Goal: Obtain resource: Download file/media

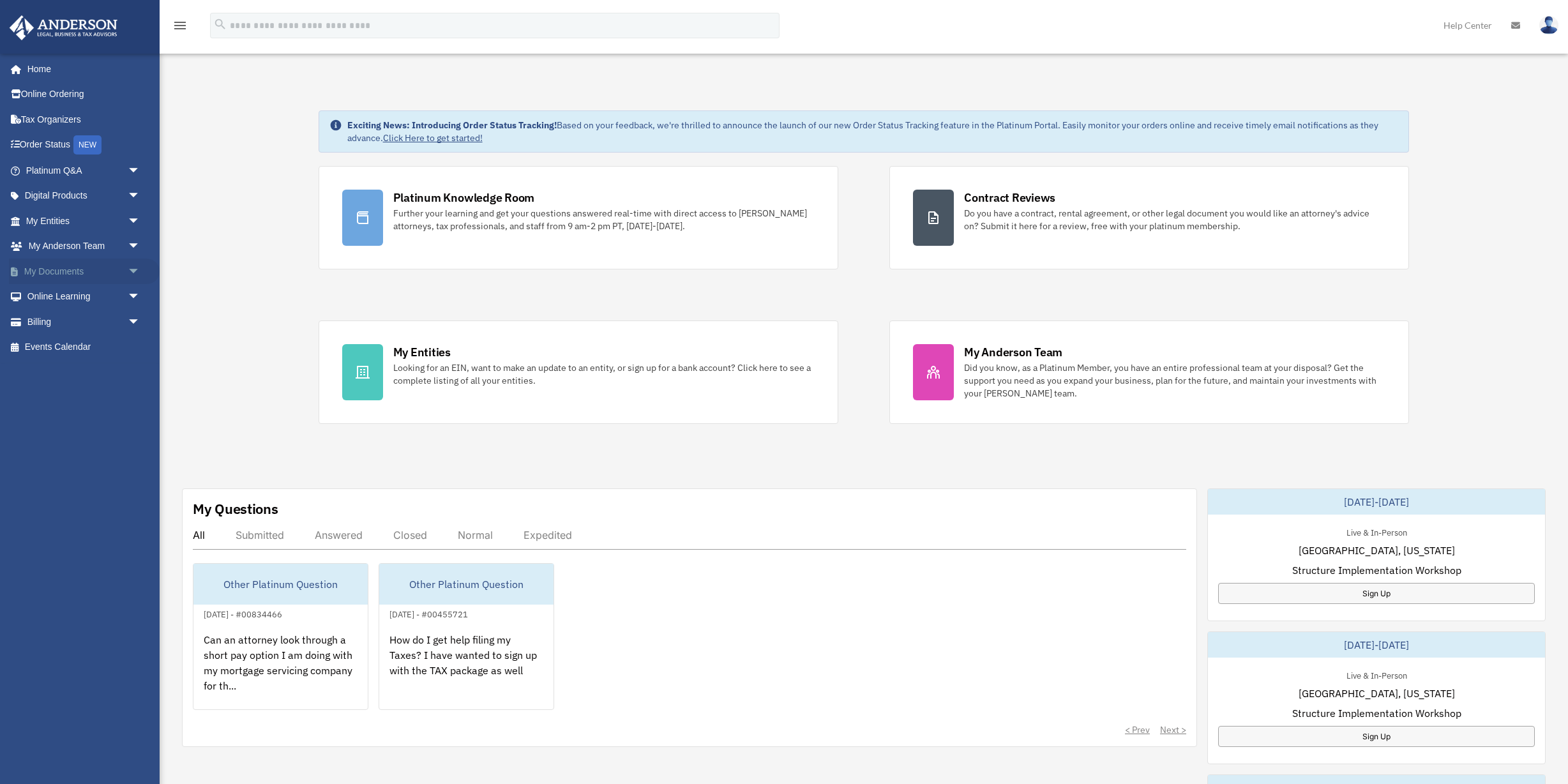
click at [70, 268] on link "My Documents arrow_drop_down" at bounding box center [84, 272] width 150 height 25
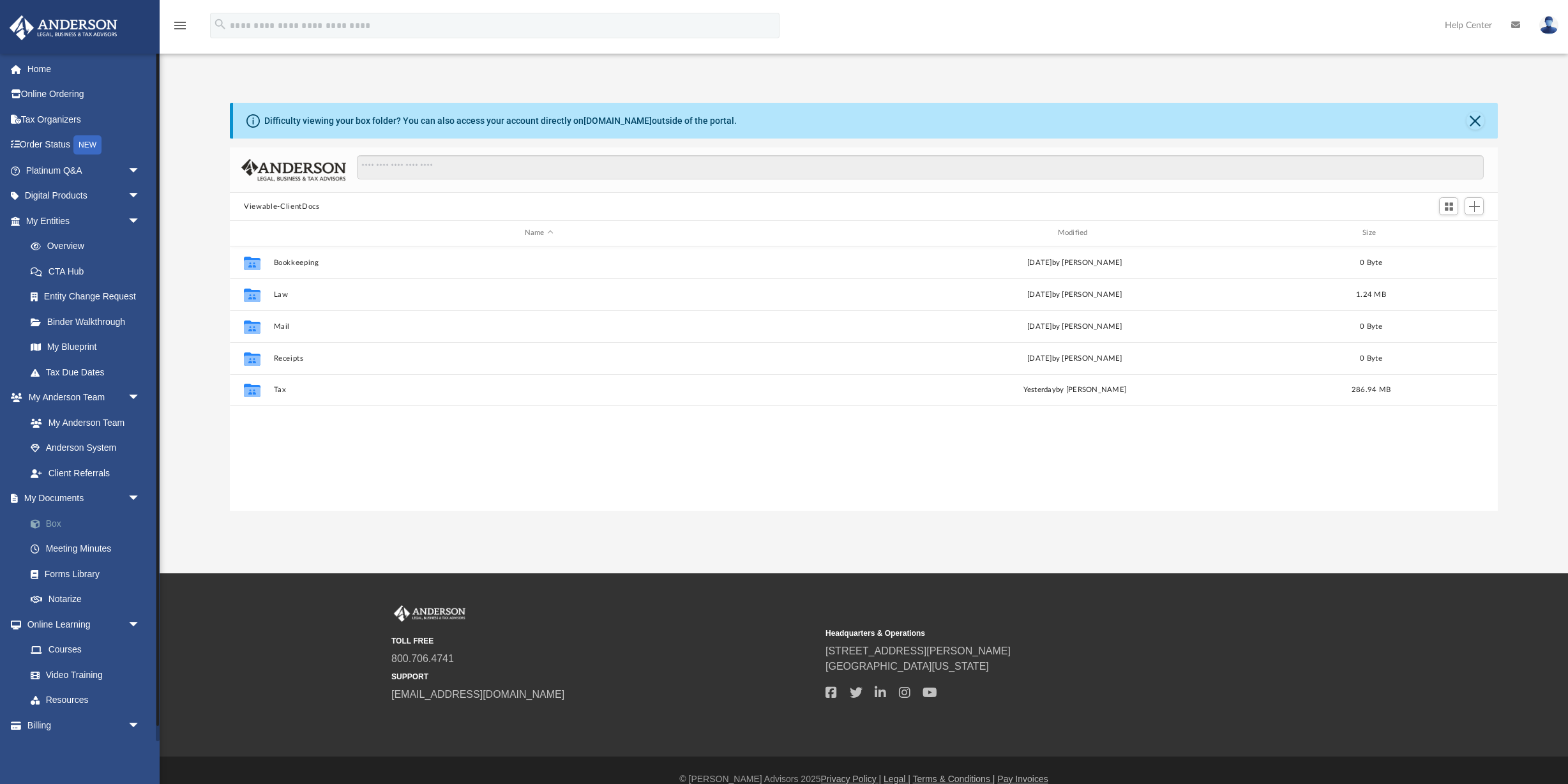
scroll to position [290, 1268]
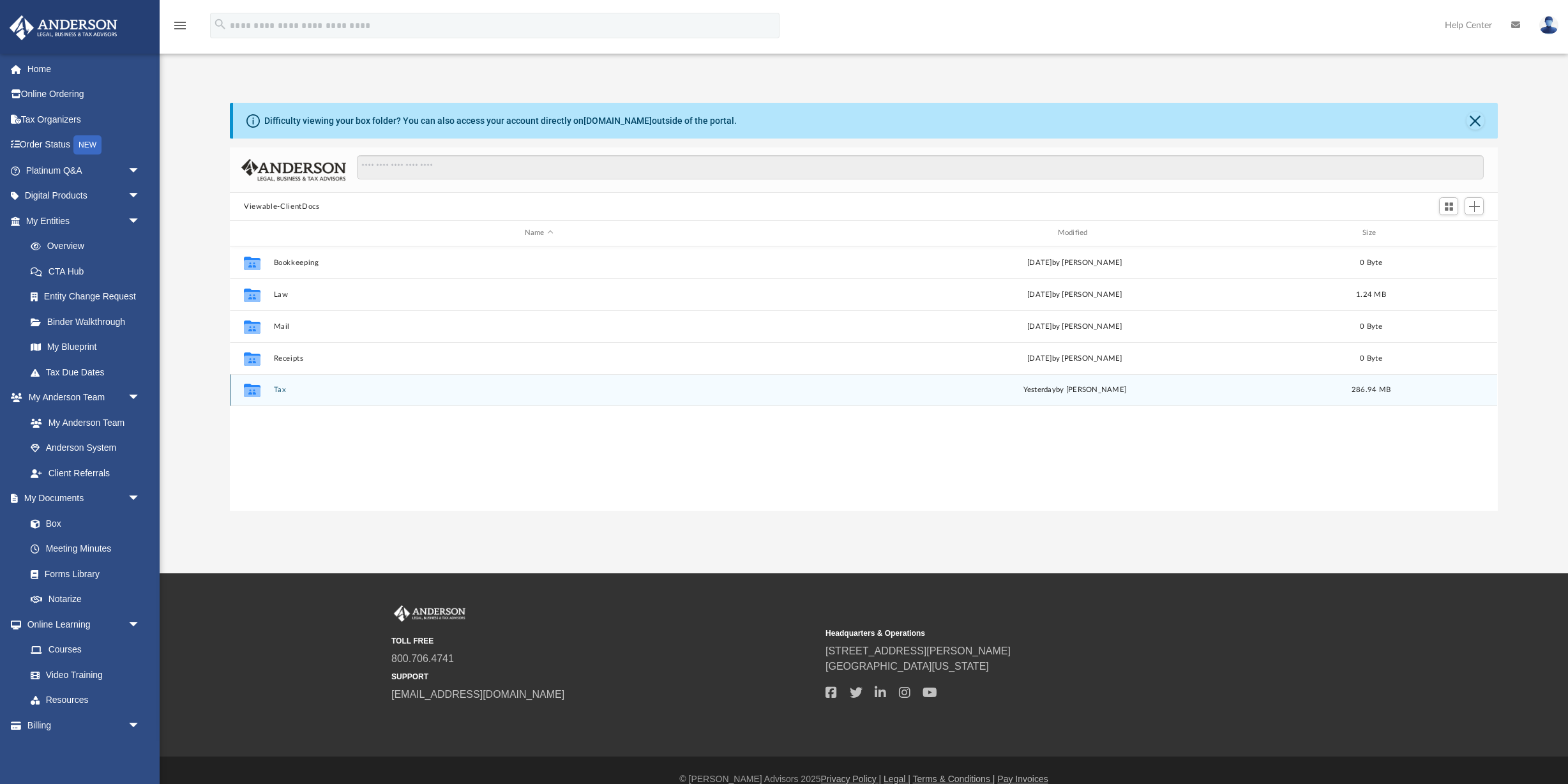
click at [279, 386] on button "Tax" at bounding box center [539, 389] width 530 height 8
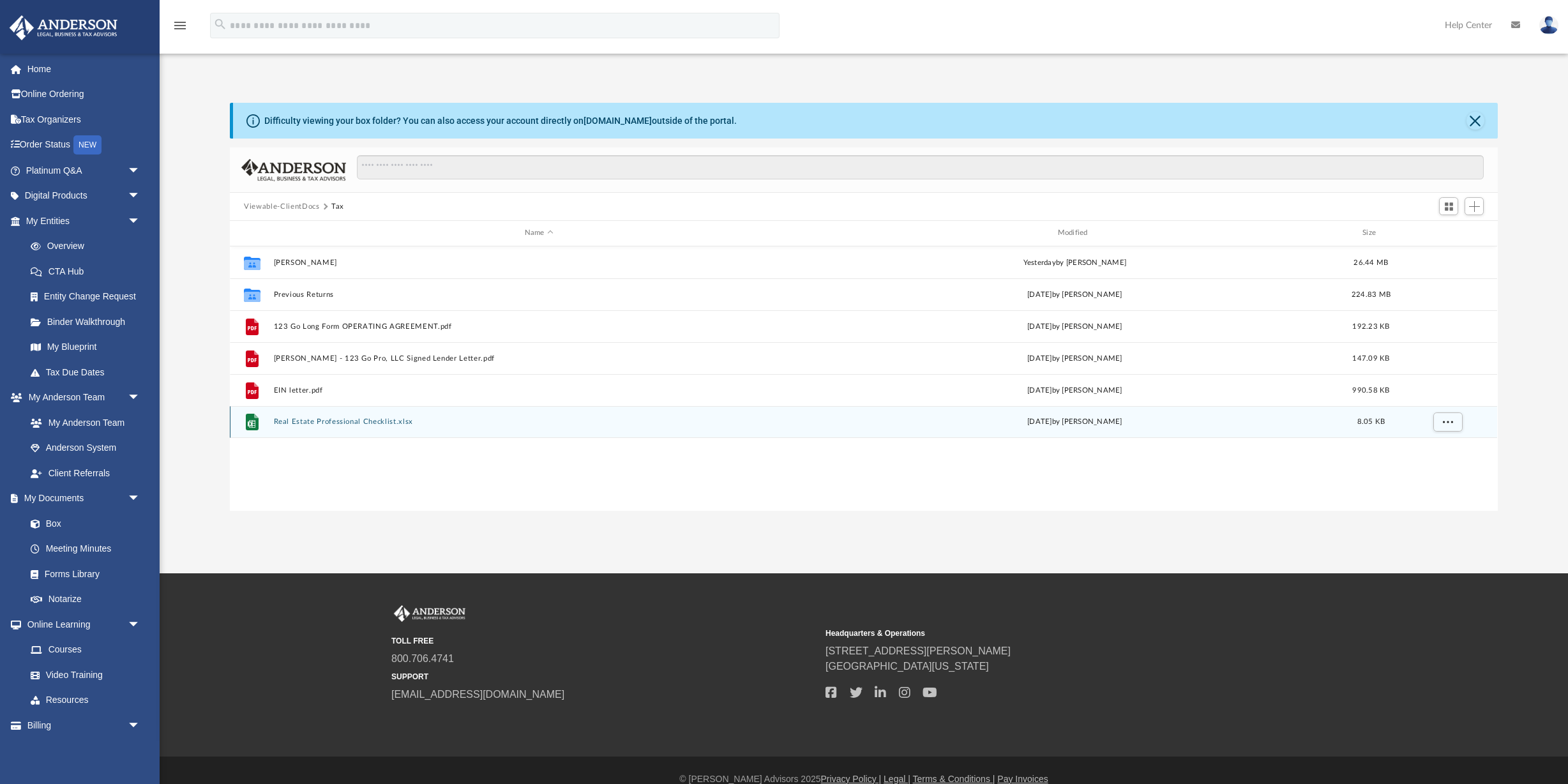
click at [312, 419] on button "Real Estate Professional Checklist.xlsx" at bounding box center [539, 421] width 530 height 8
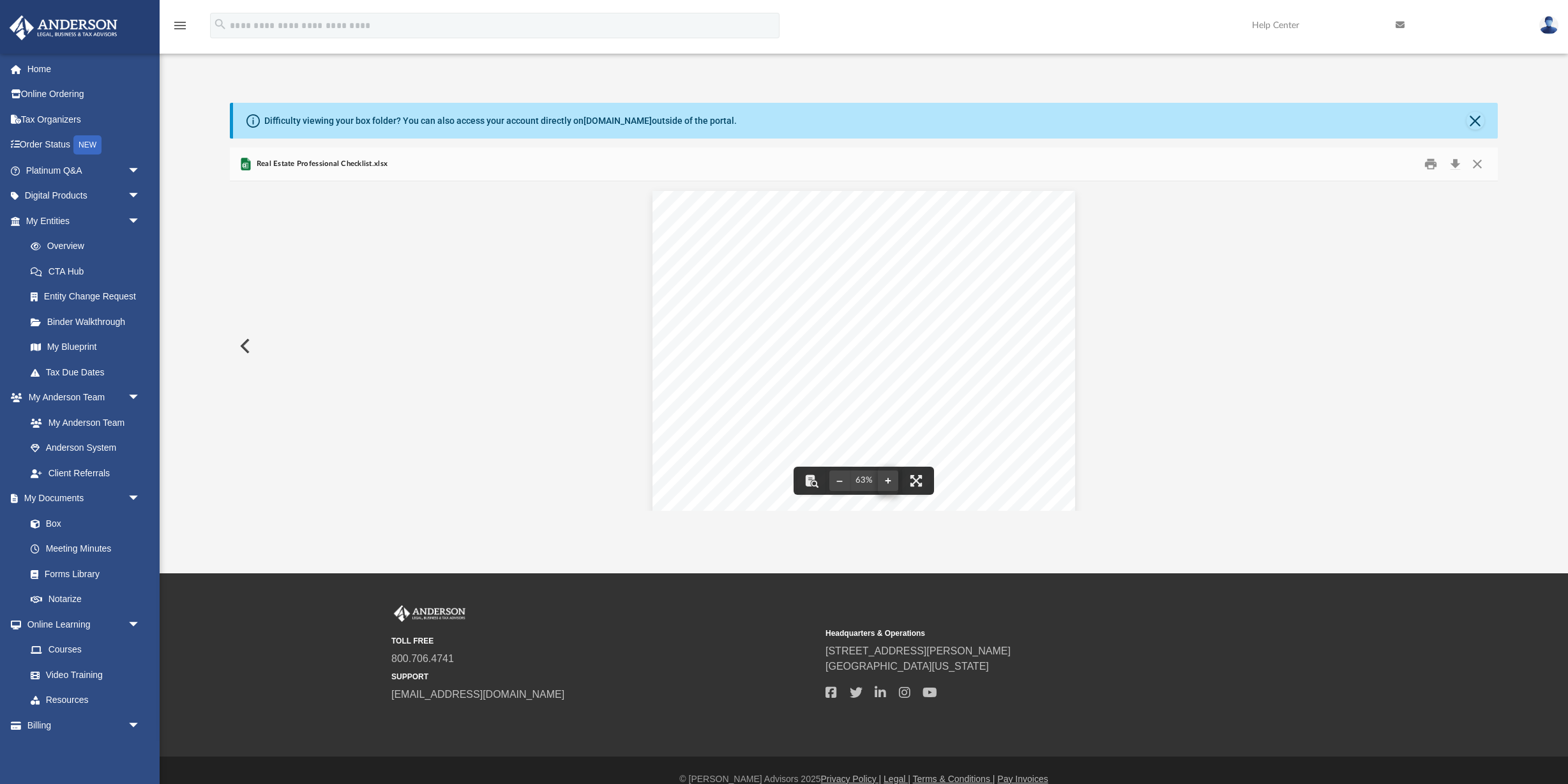
click at [888, 481] on button "File preview" at bounding box center [887, 481] width 20 height 28
click at [887, 481] on button "File preview" at bounding box center [887, 481] width 20 height 28
click at [1471, 119] on button "Close" at bounding box center [1475, 120] width 18 height 18
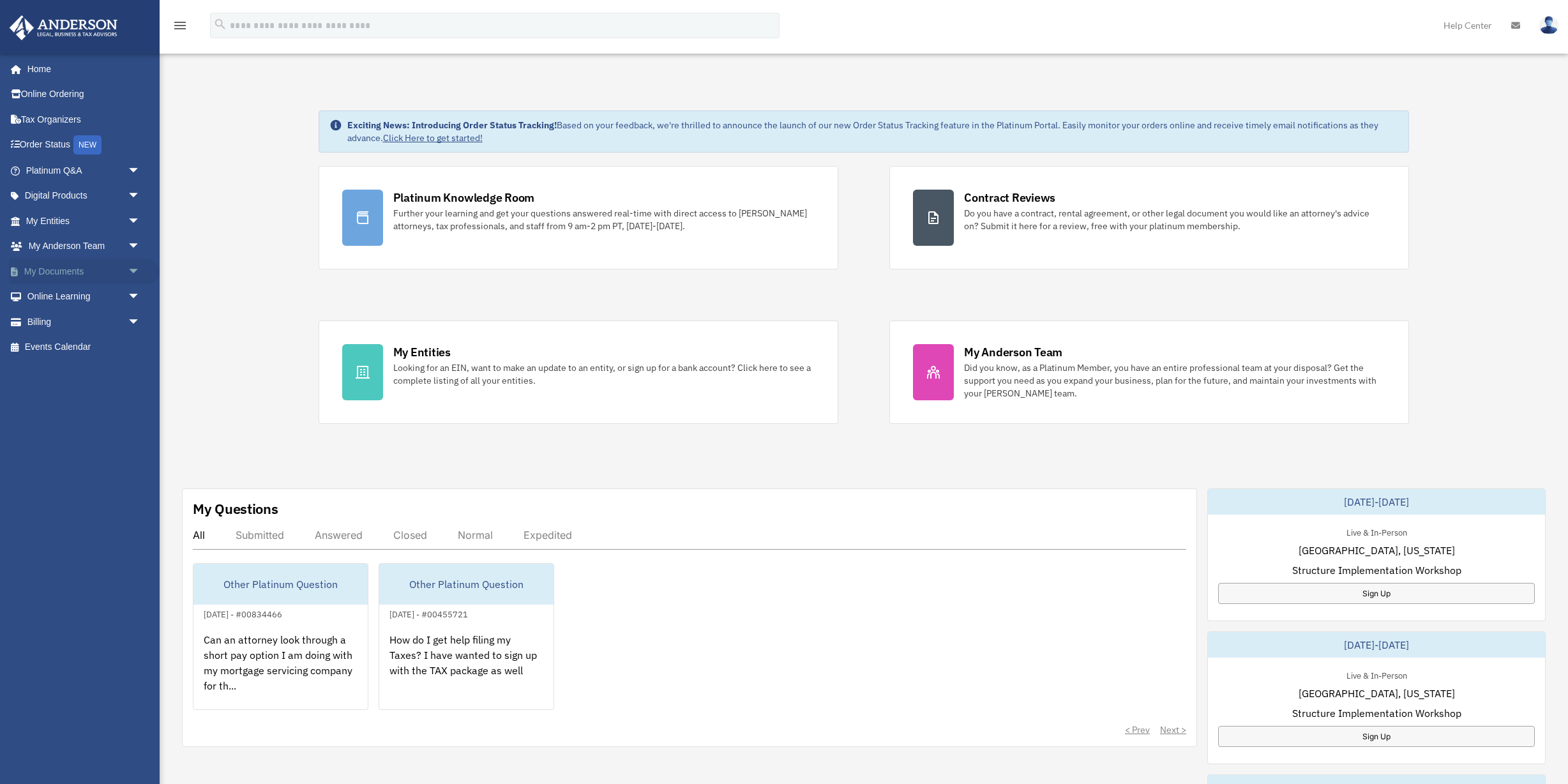
click at [132, 268] on span "arrow_drop_down" at bounding box center [141, 272] width 25 height 26
click at [73, 298] on link "Box" at bounding box center [88, 297] width 141 height 25
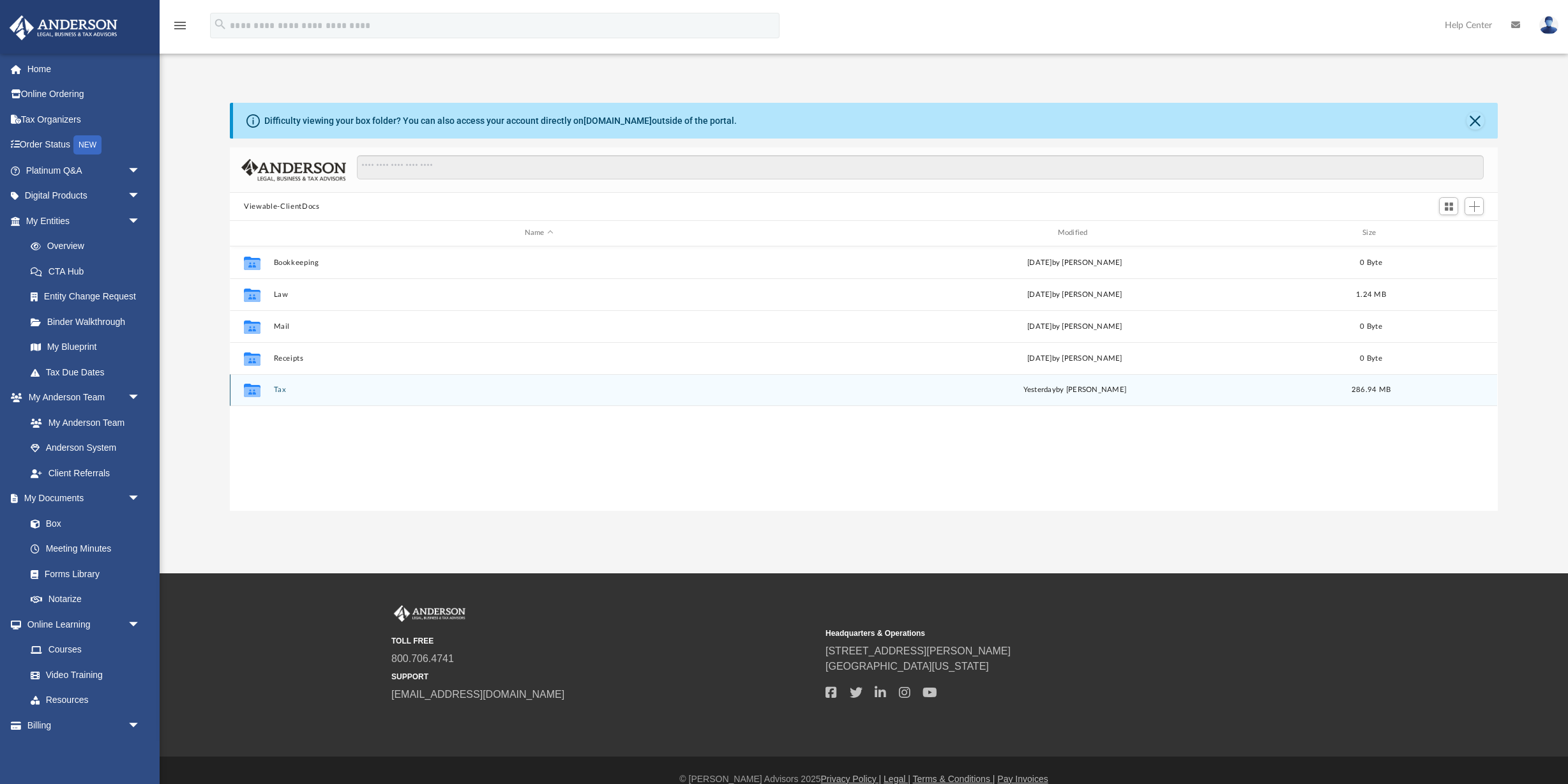
scroll to position [290, 1268]
click at [291, 392] on button "Tax" at bounding box center [539, 389] width 530 height 8
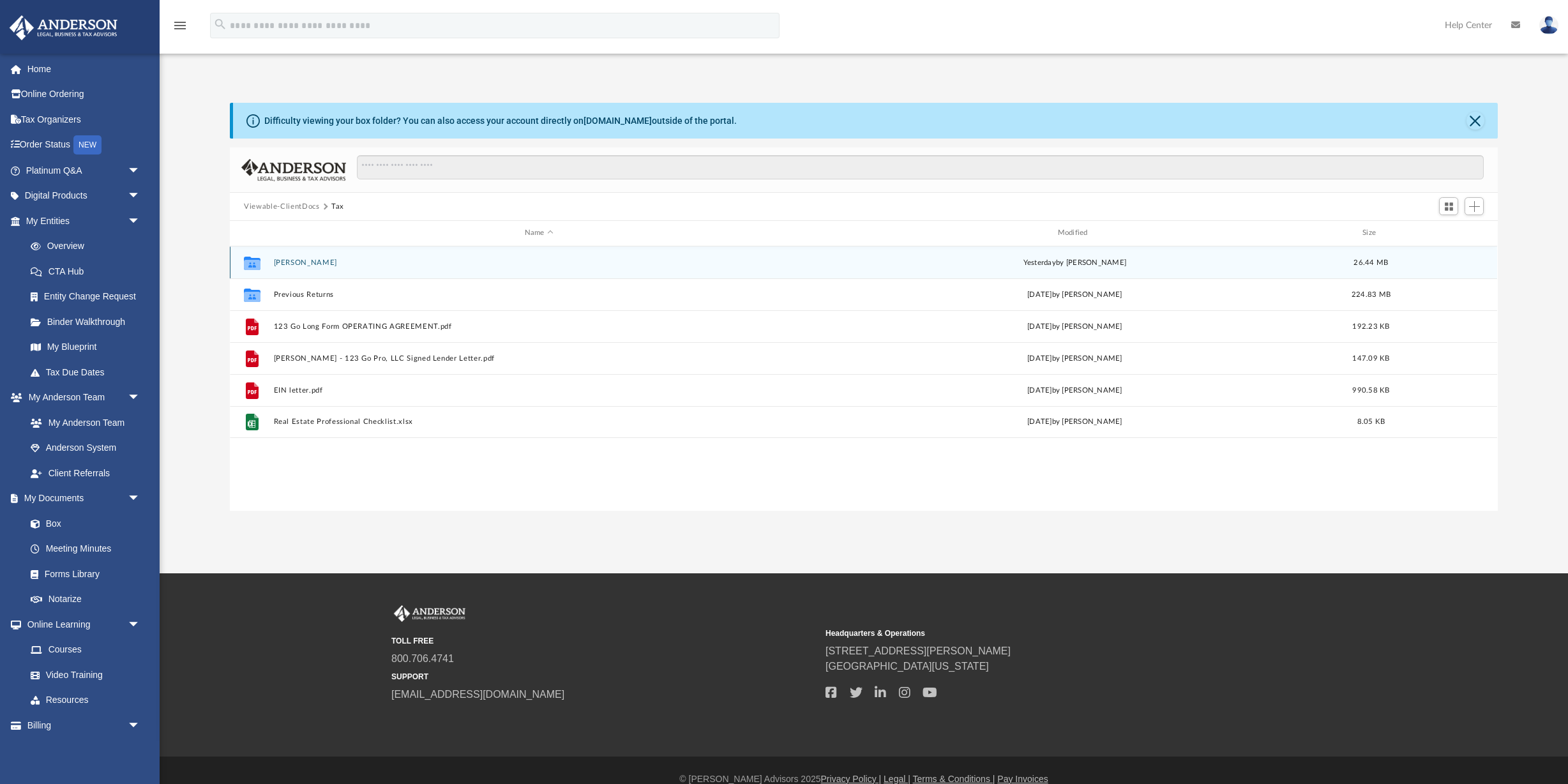
click at [315, 260] on button "Bowen, Braden" at bounding box center [539, 263] width 530 height 8
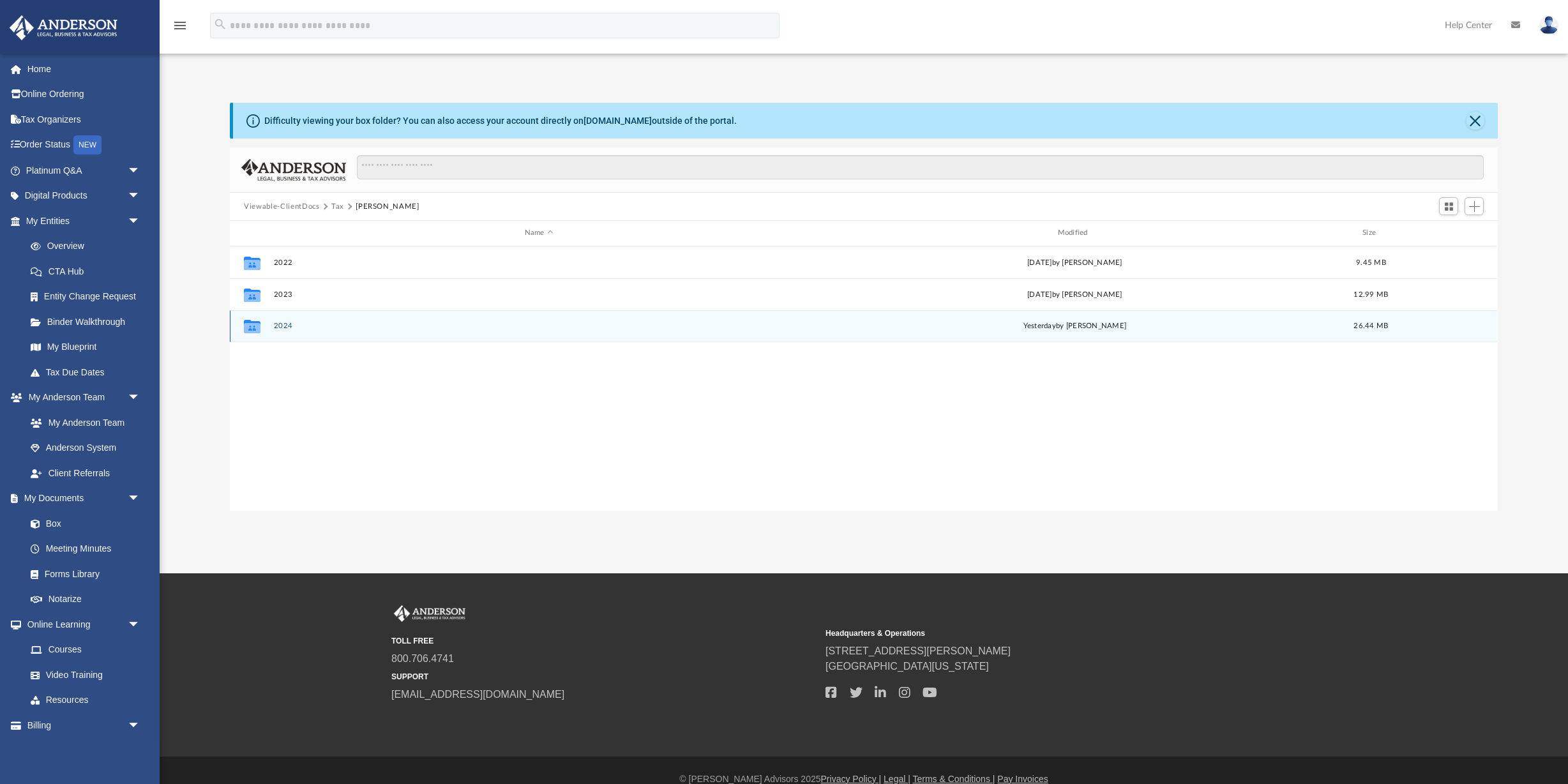
click at [298, 325] on button "2024" at bounding box center [539, 325] width 530 height 8
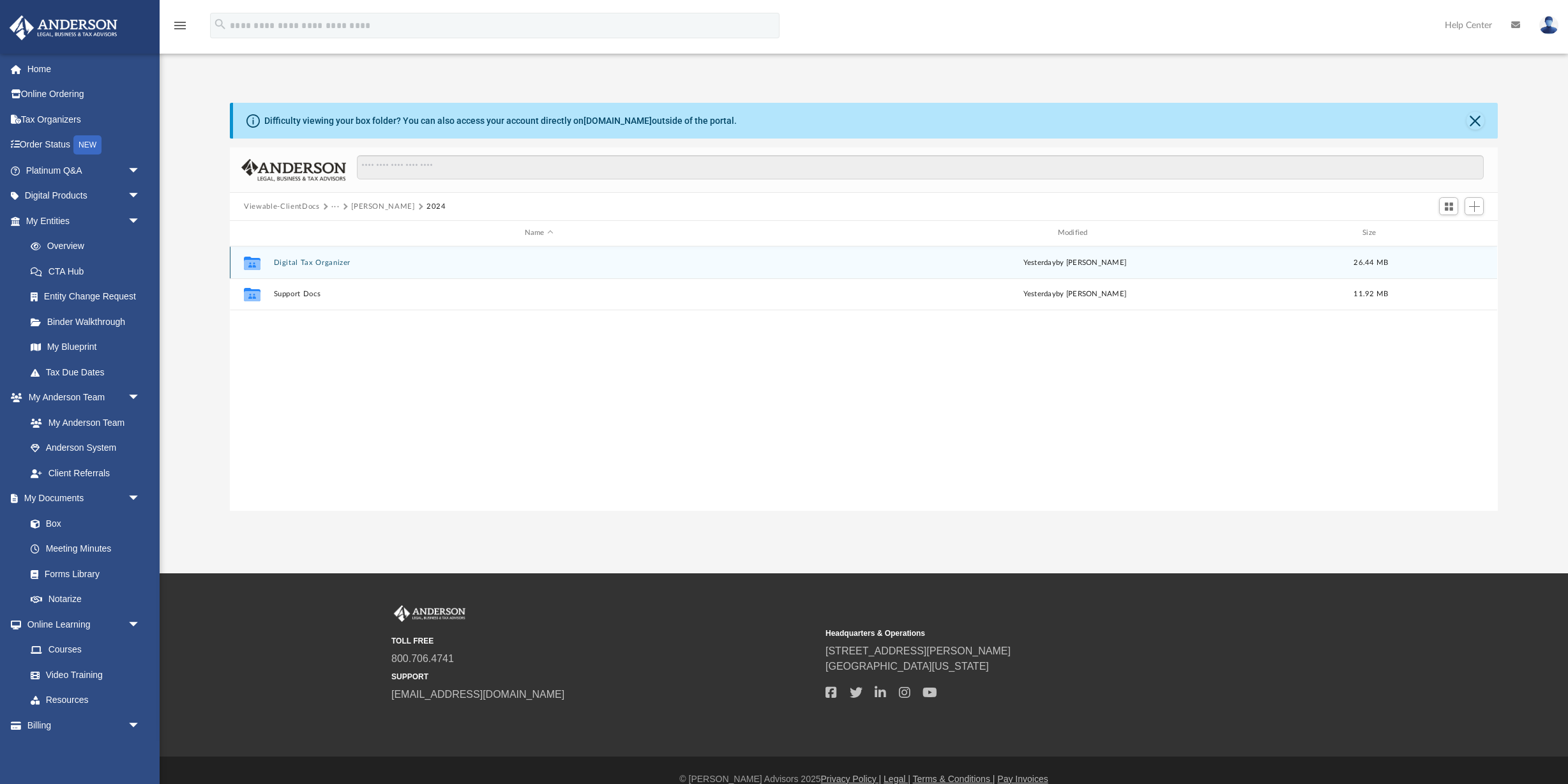
click at [310, 259] on button "Digital Tax Organizer" at bounding box center [539, 263] width 530 height 8
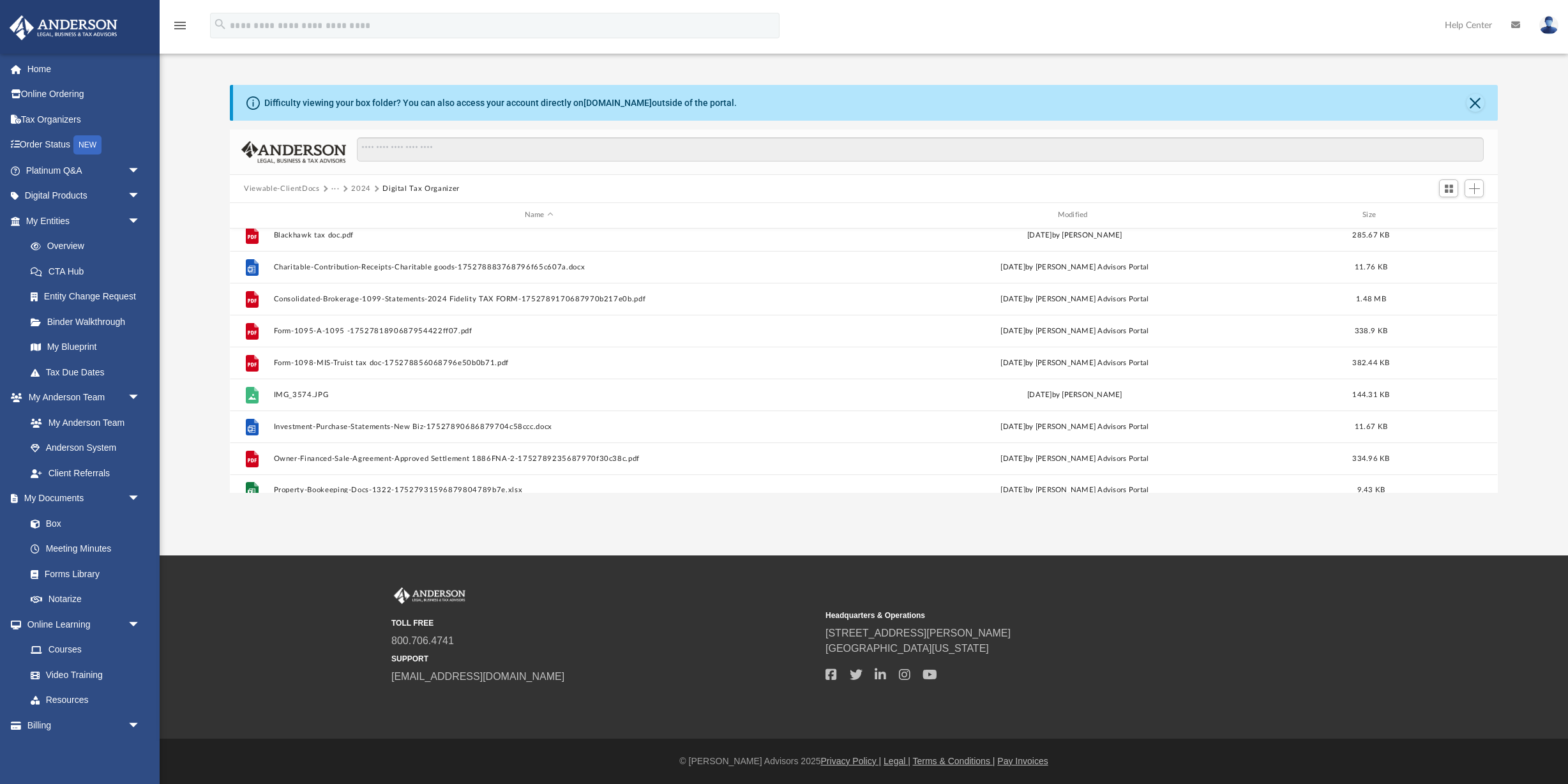
scroll to position [90, 0]
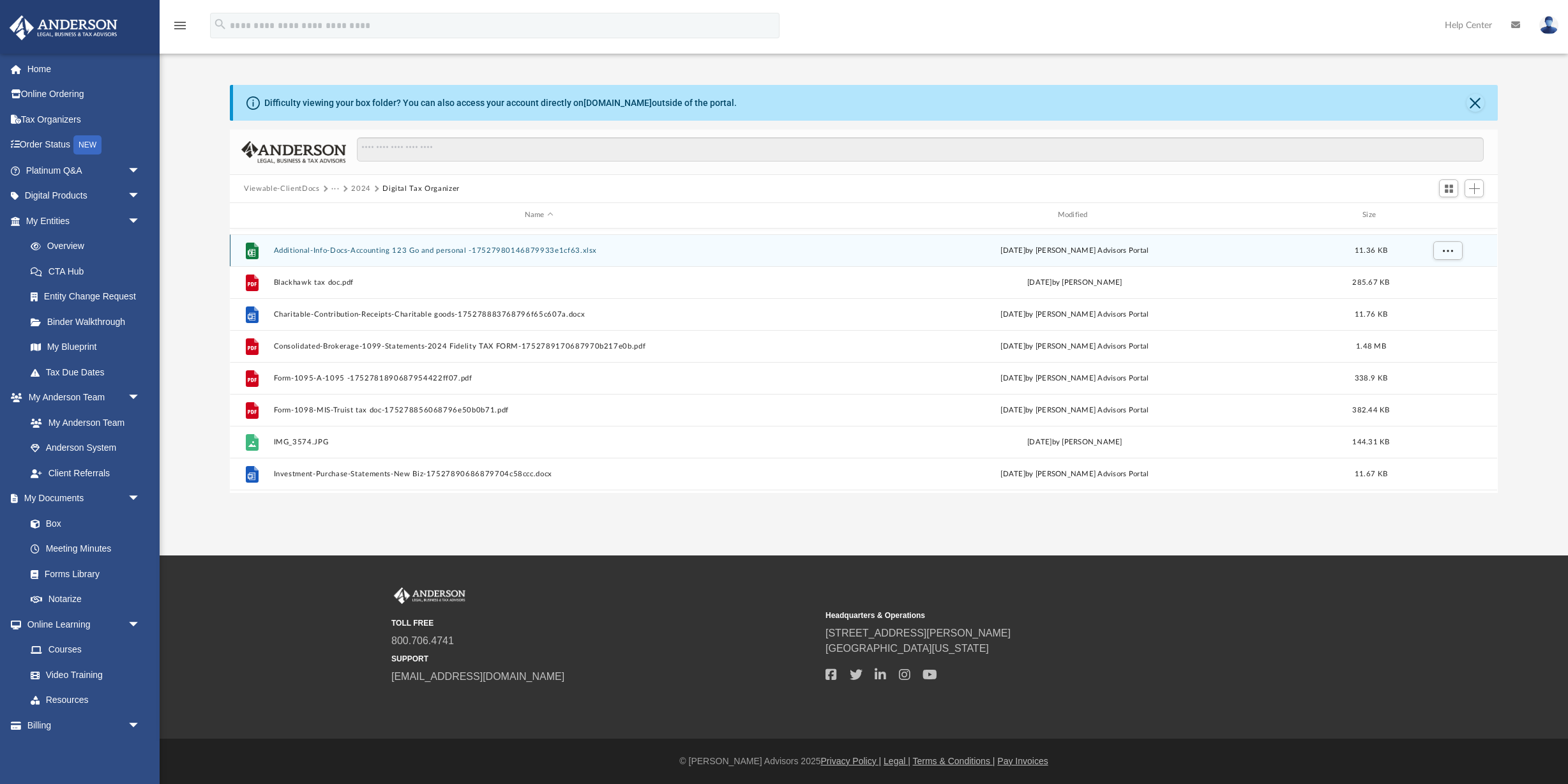
click at [346, 250] on button "Additional-Info-Docs-Accounting 123 Go and personal -17527980146879933e1cf63.xl…" at bounding box center [539, 250] width 530 height 8
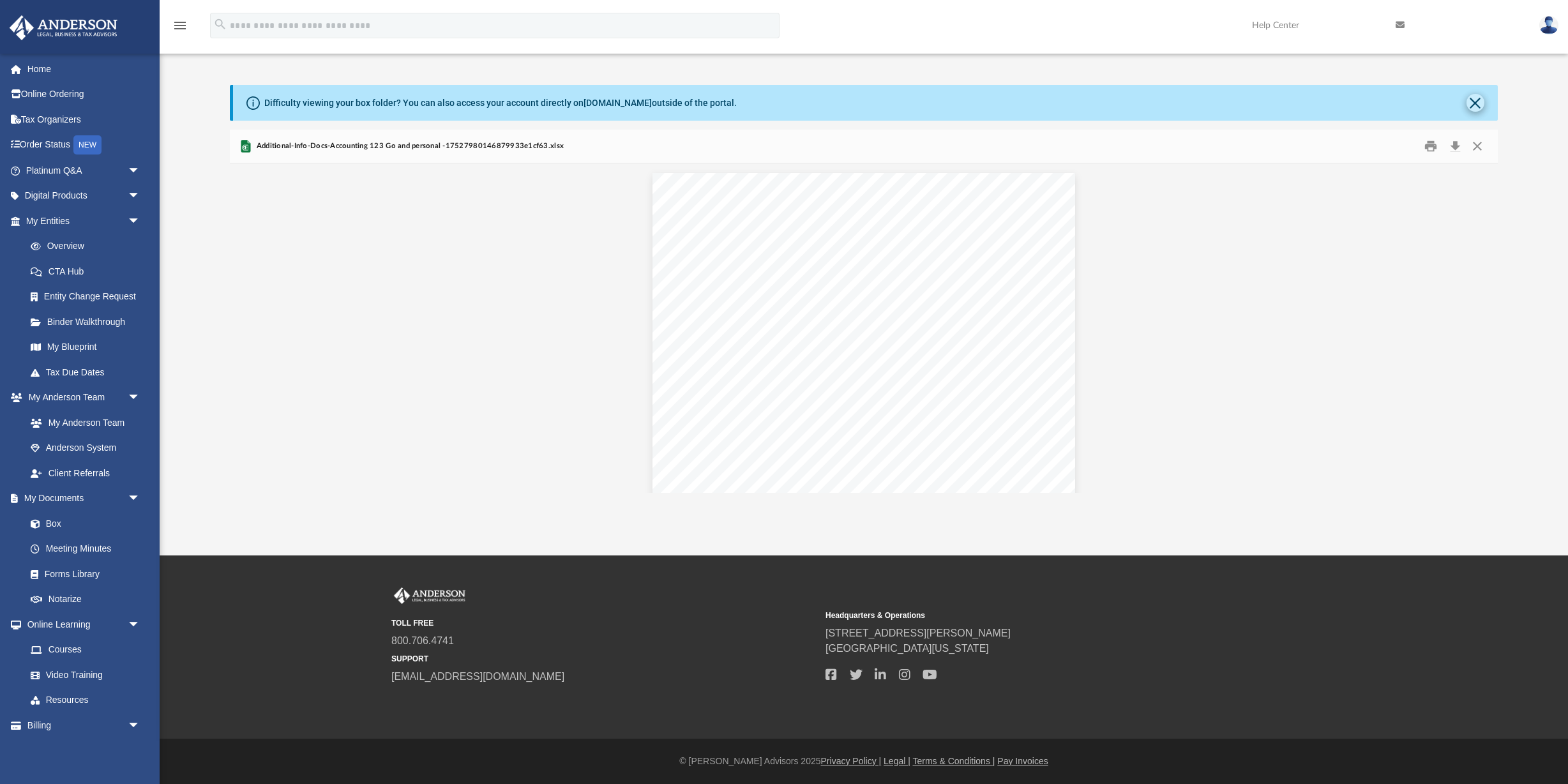
click at [1469, 102] on button "Close" at bounding box center [1475, 102] width 18 height 18
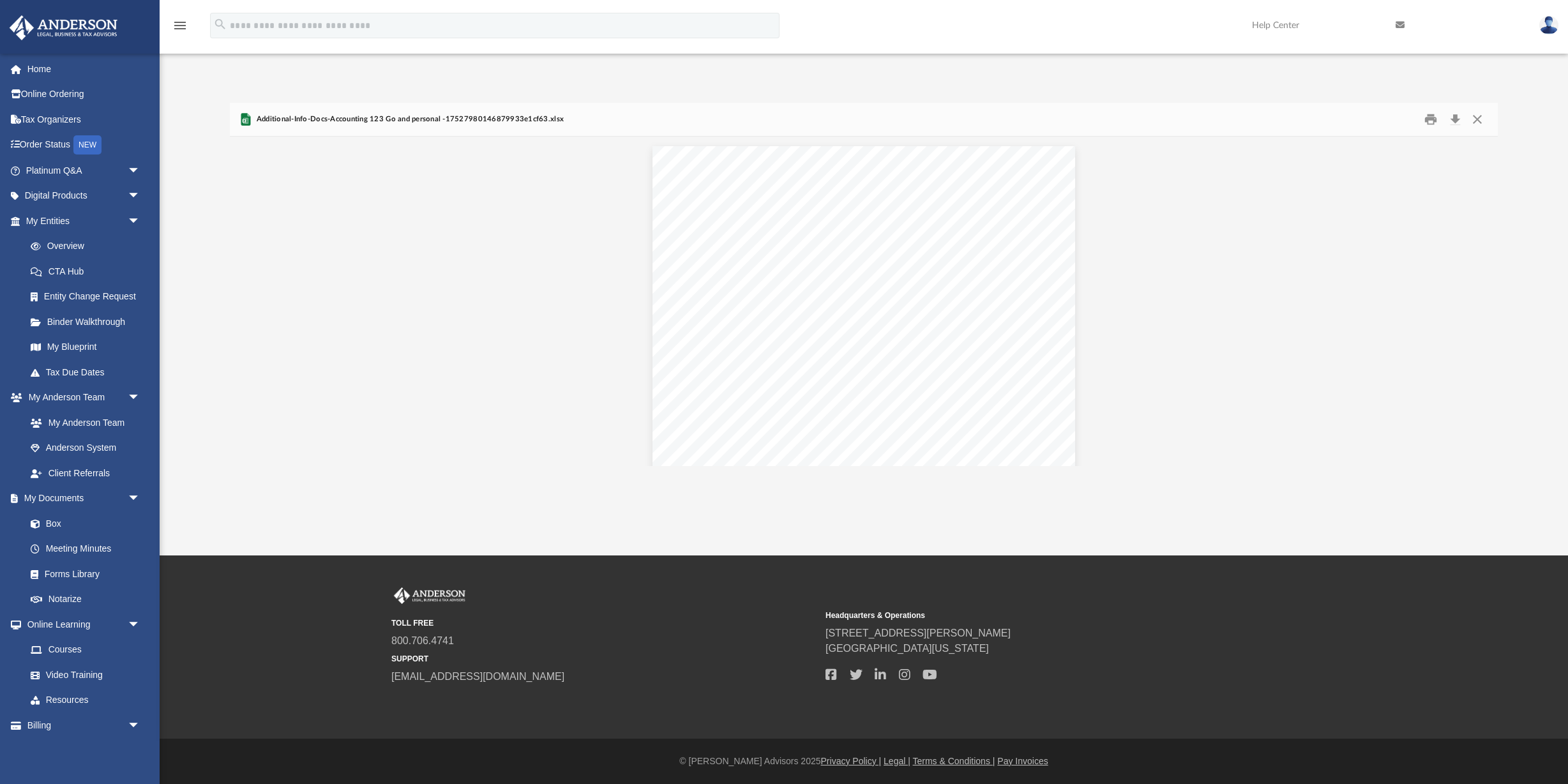
scroll to position [0, 0]
click at [1475, 116] on button "Close" at bounding box center [1477, 120] width 23 height 19
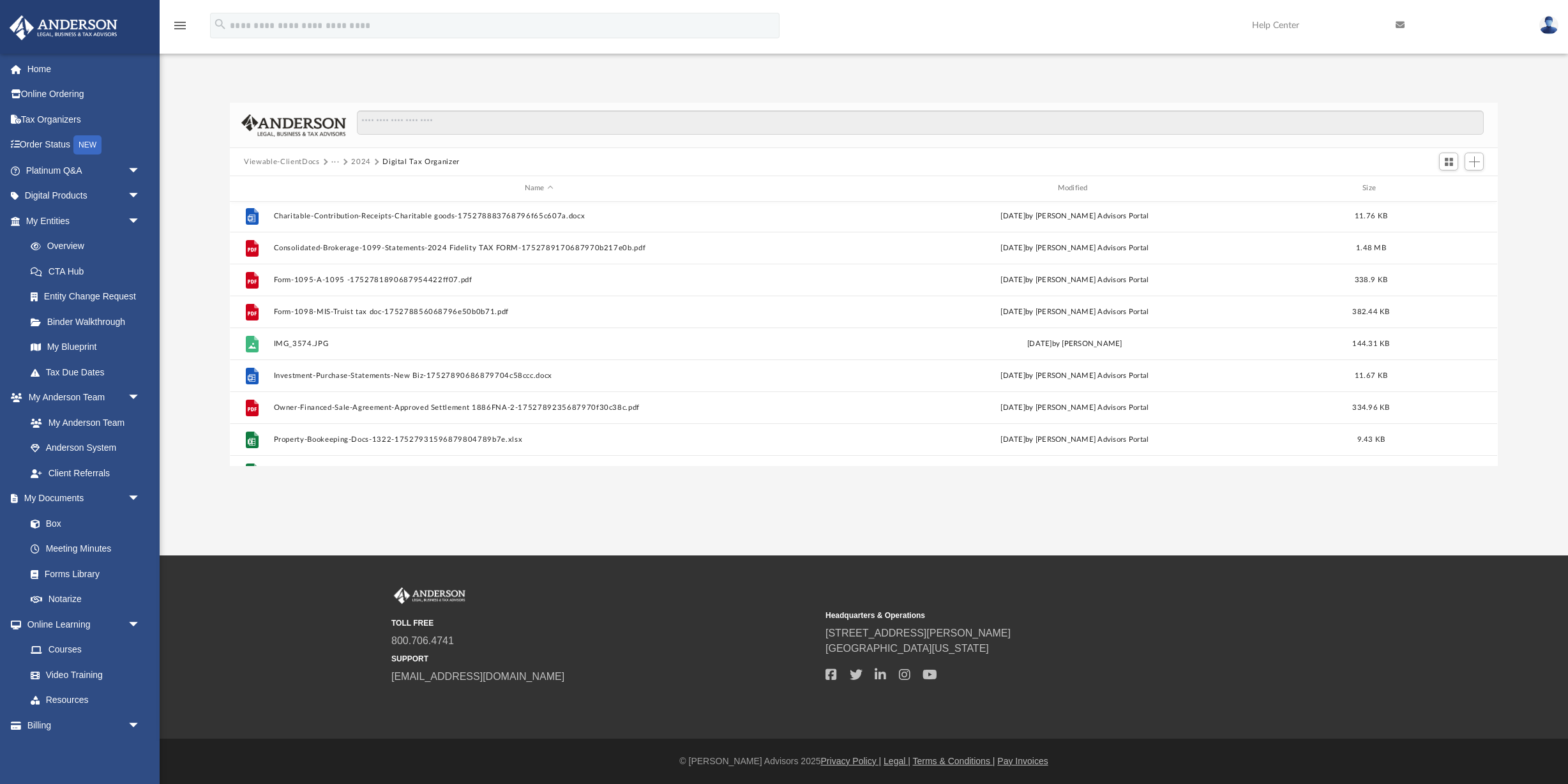
scroll to position [177, 0]
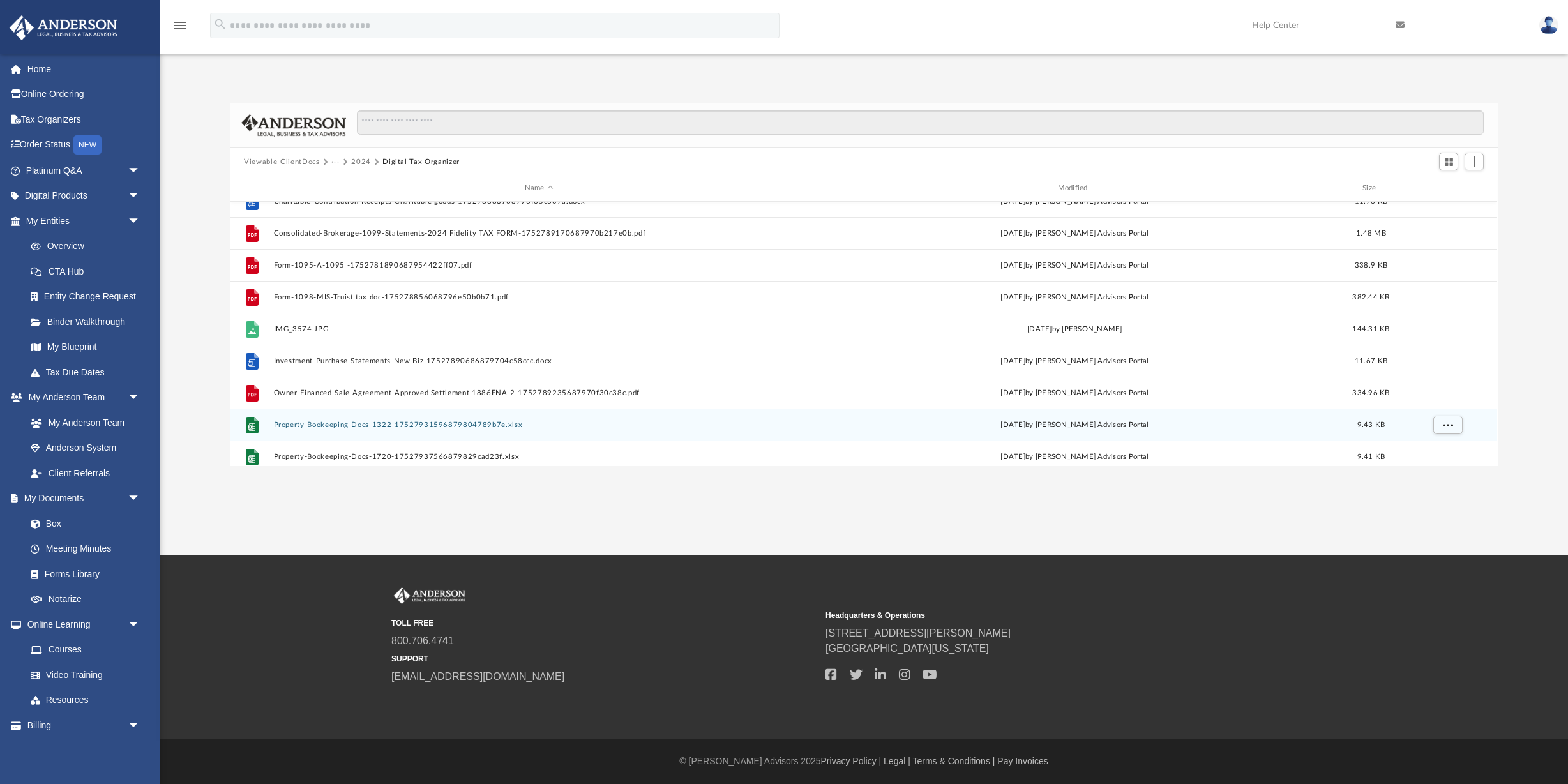
click at [399, 428] on button "Property-Bookeeping-Docs-1322-17527931596879804789b7e.xlsx" at bounding box center [539, 424] width 530 height 8
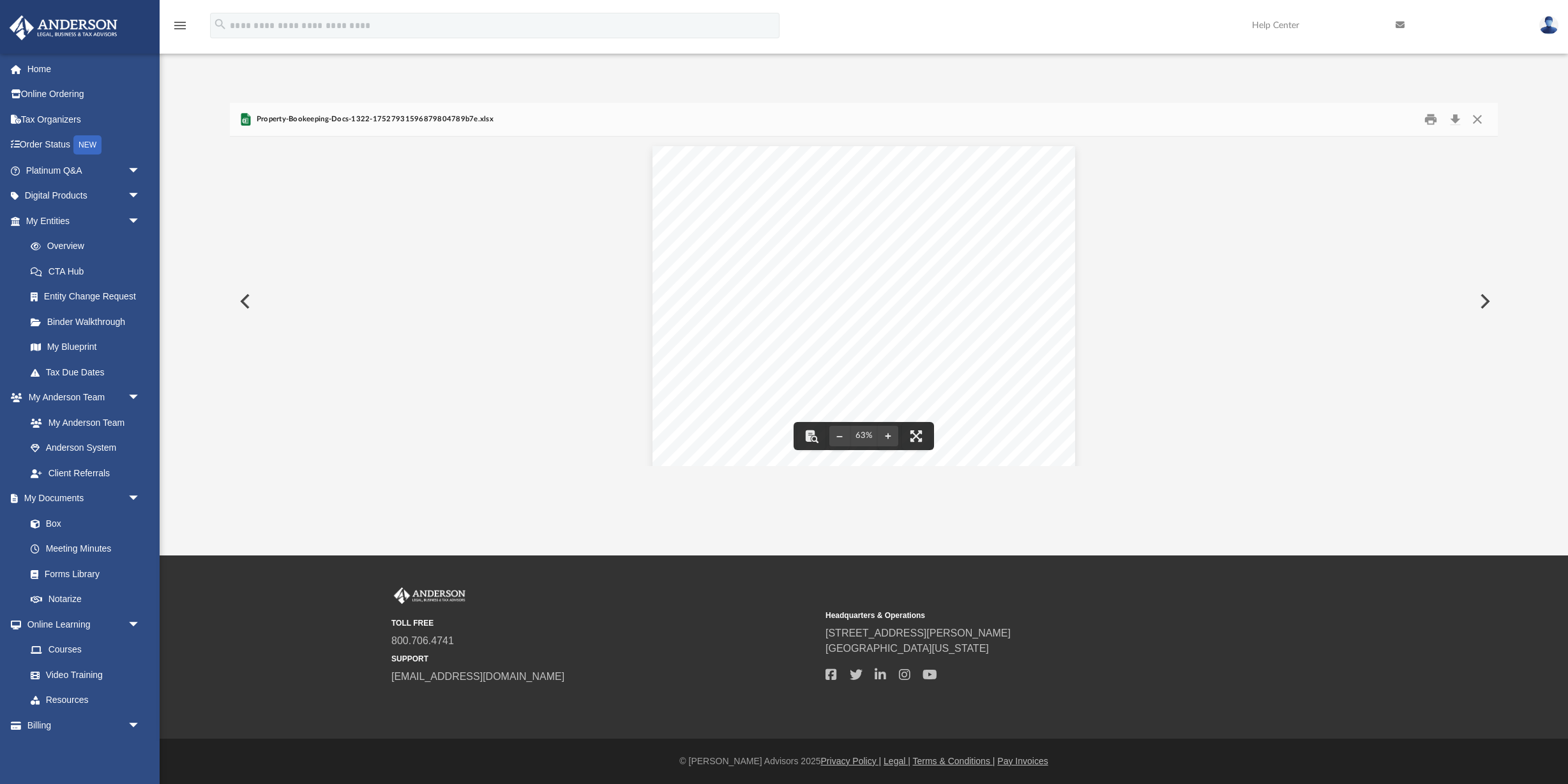
click at [1486, 302] on button "Preview" at bounding box center [1483, 301] width 28 height 36
click at [1485, 302] on button "Preview" at bounding box center [1483, 301] width 28 height 36
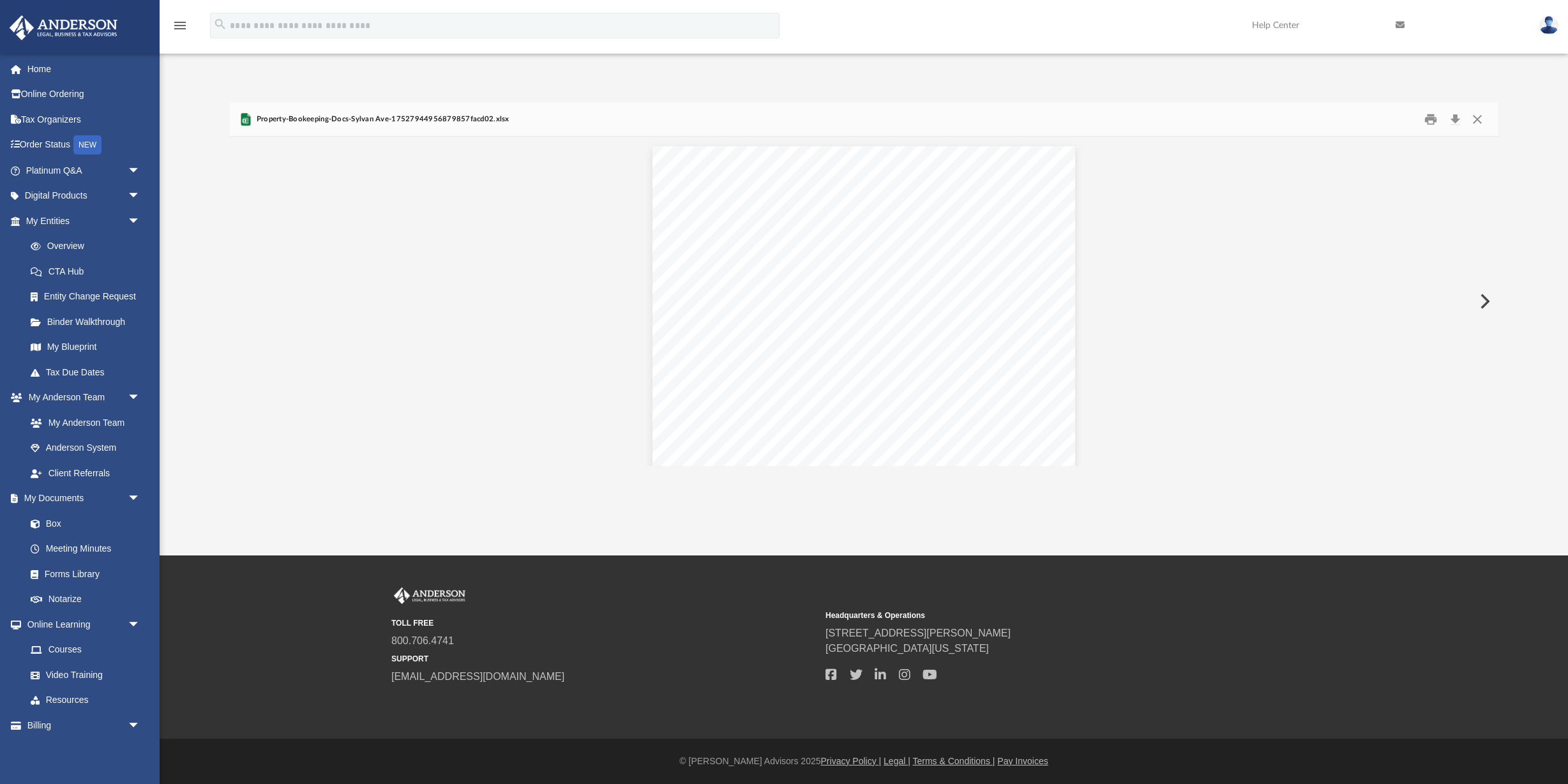
click at [1485, 302] on button "Preview" at bounding box center [1483, 301] width 28 height 36
click at [1484, 303] on button "Preview" at bounding box center [1483, 301] width 28 height 36
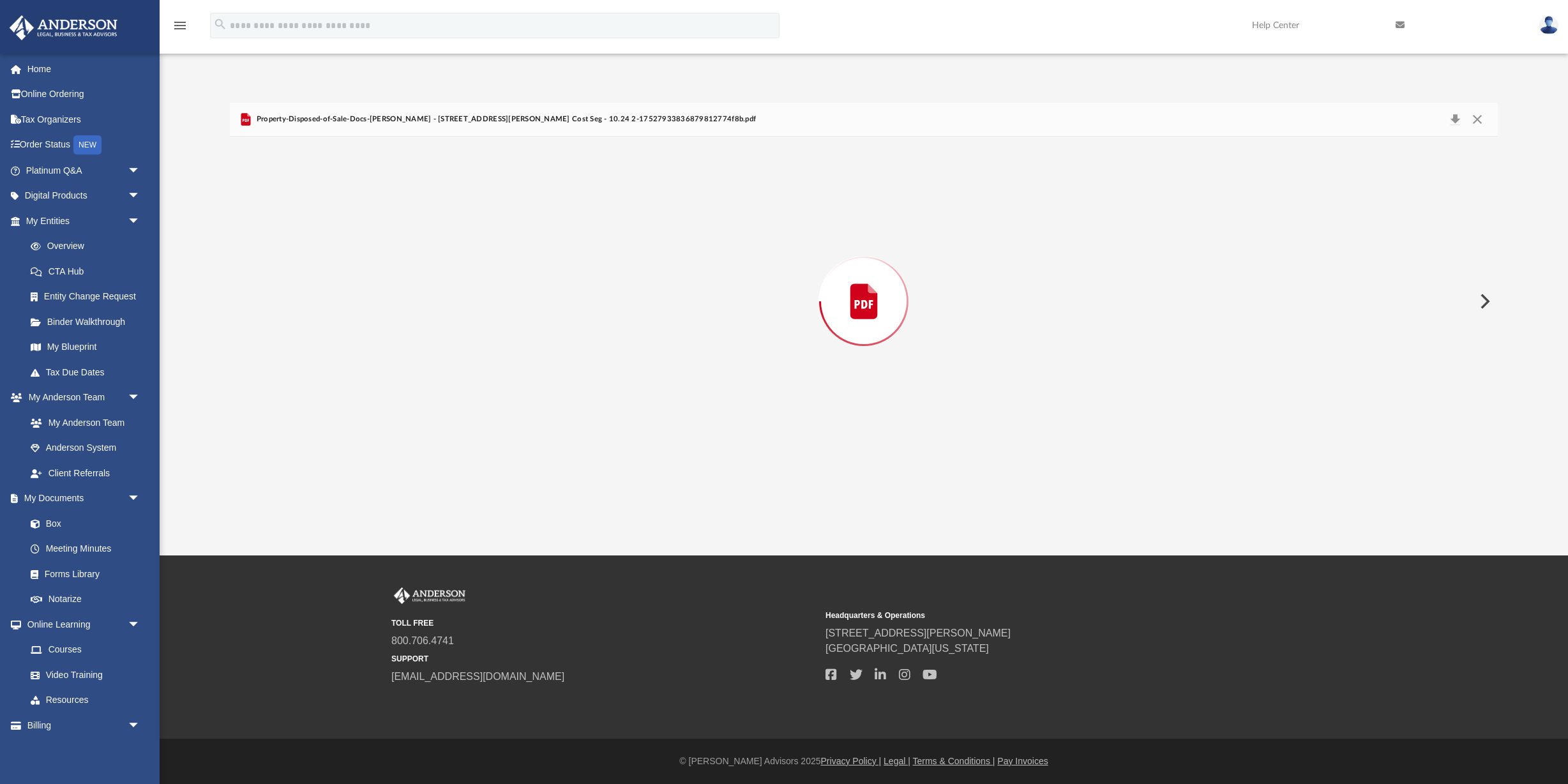
click at [1484, 303] on button "Preview" at bounding box center [1483, 301] width 28 height 36
click at [1484, 304] on button "Preview" at bounding box center [1483, 301] width 28 height 36
click at [1484, 305] on button "Preview" at bounding box center [1483, 301] width 28 height 36
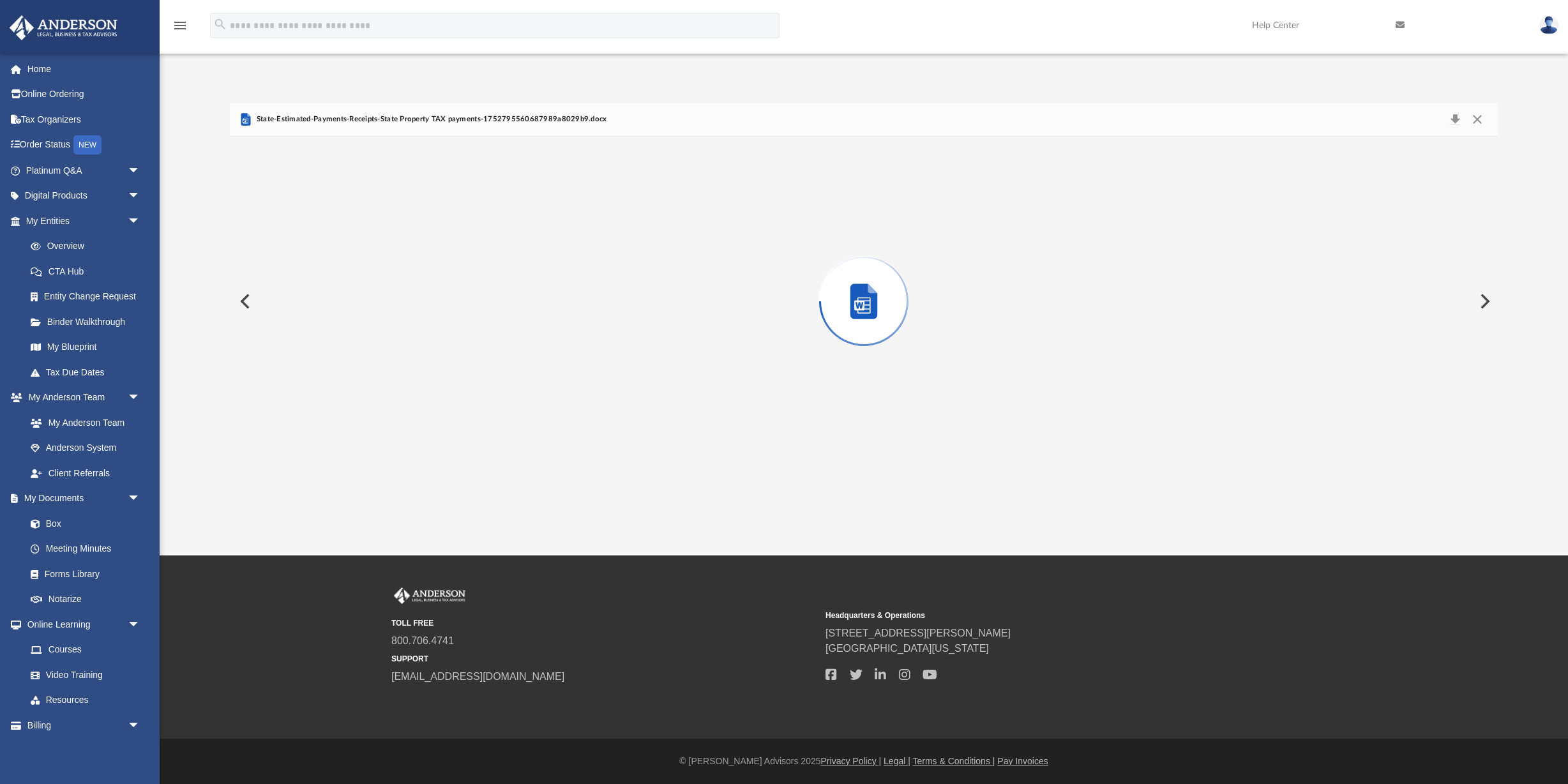
click at [1484, 305] on button "Preview" at bounding box center [1483, 301] width 28 height 36
click at [1484, 305] on div "Preview" at bounding box center [863, 301] width 1267 height 329
click at [1484, 306] on div "Preview" at bounding box center [863, 301] width 1267 height 329
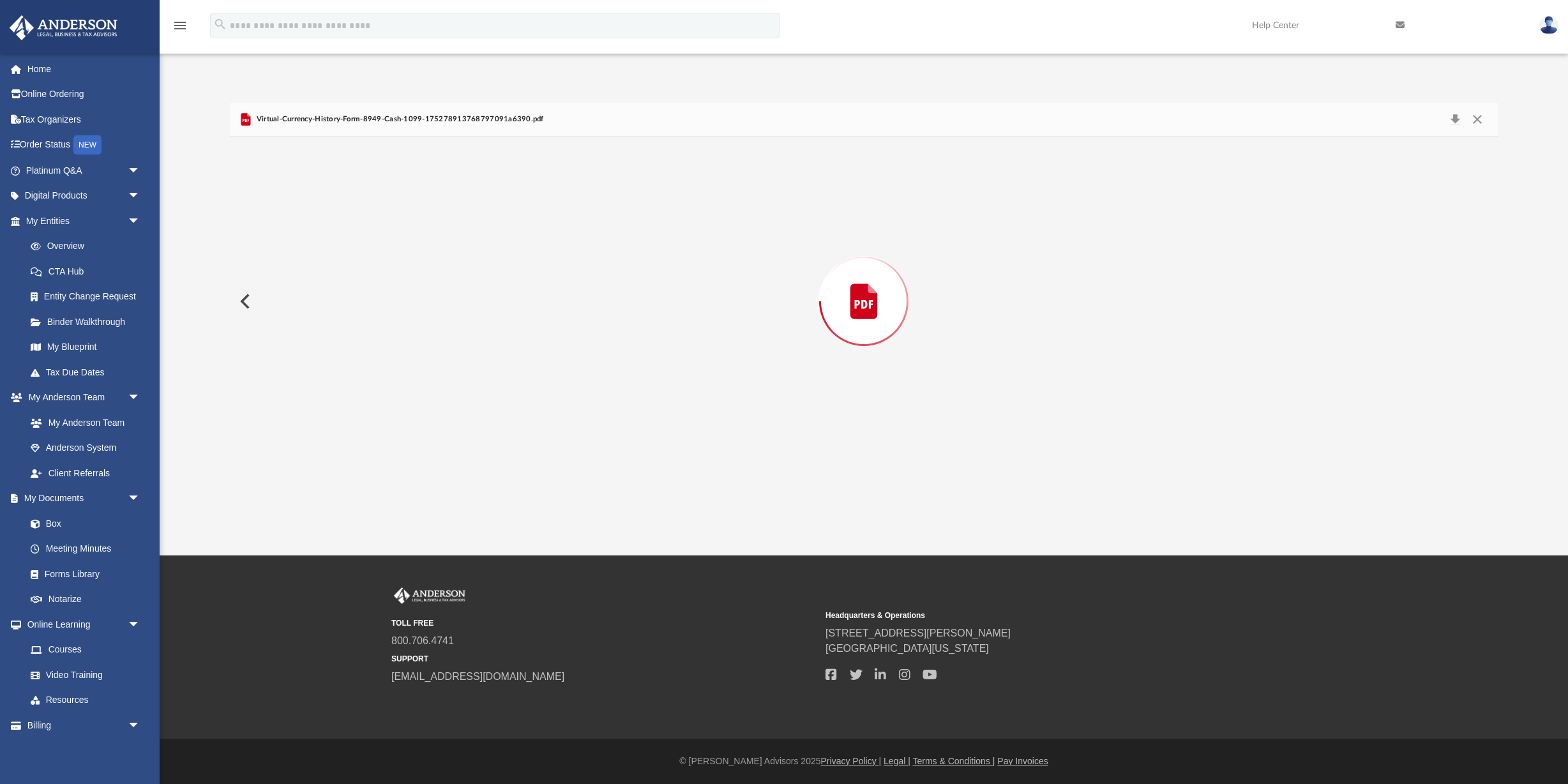
click at [1484, 306] on div "Preview" at bounding box center [863, 301] width 1267 height 329
click at [1474, 121] on button "Close" at bounding box center [1477, 120] width 23 height 18
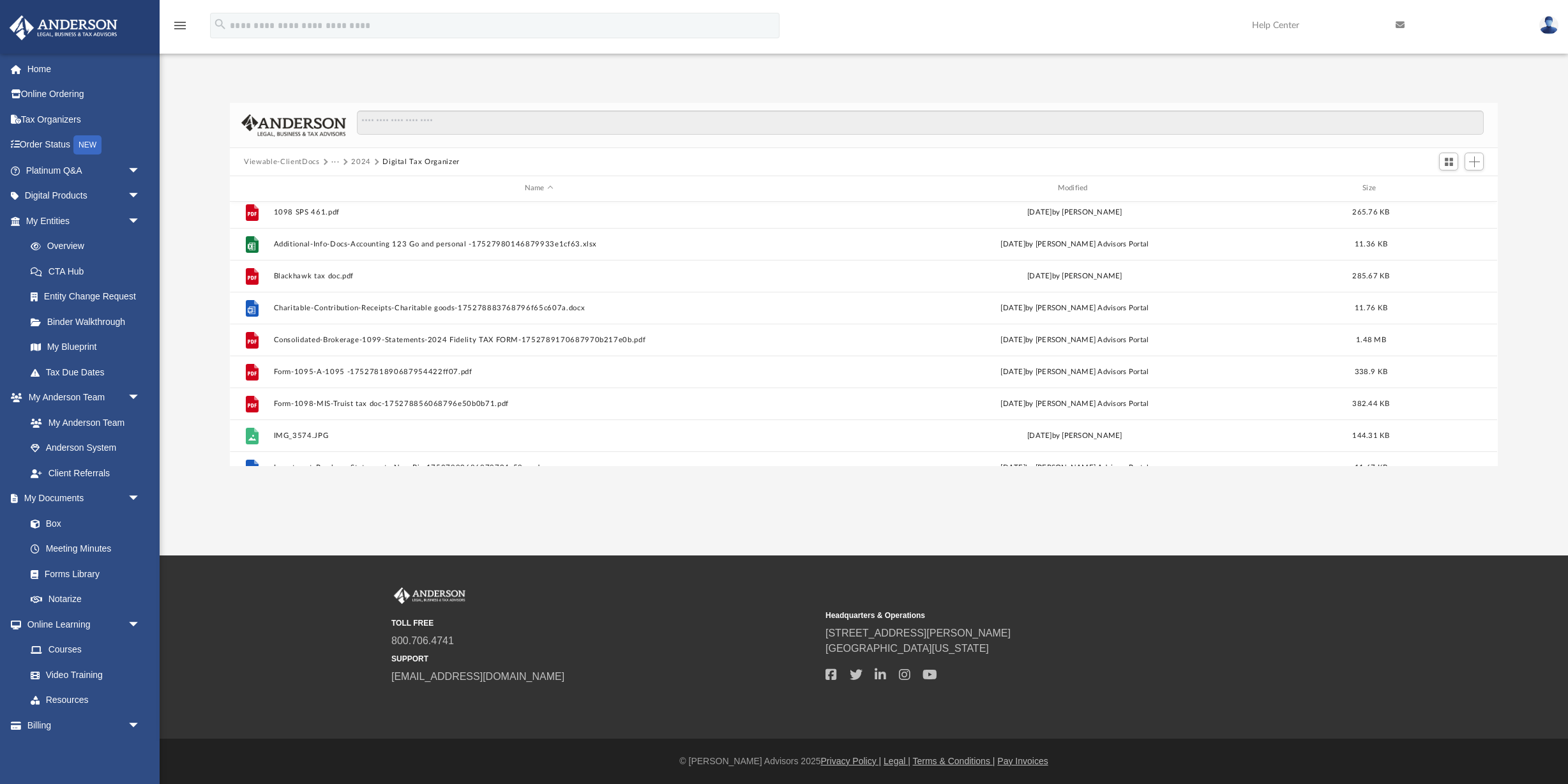
scroll to position [55, 0]
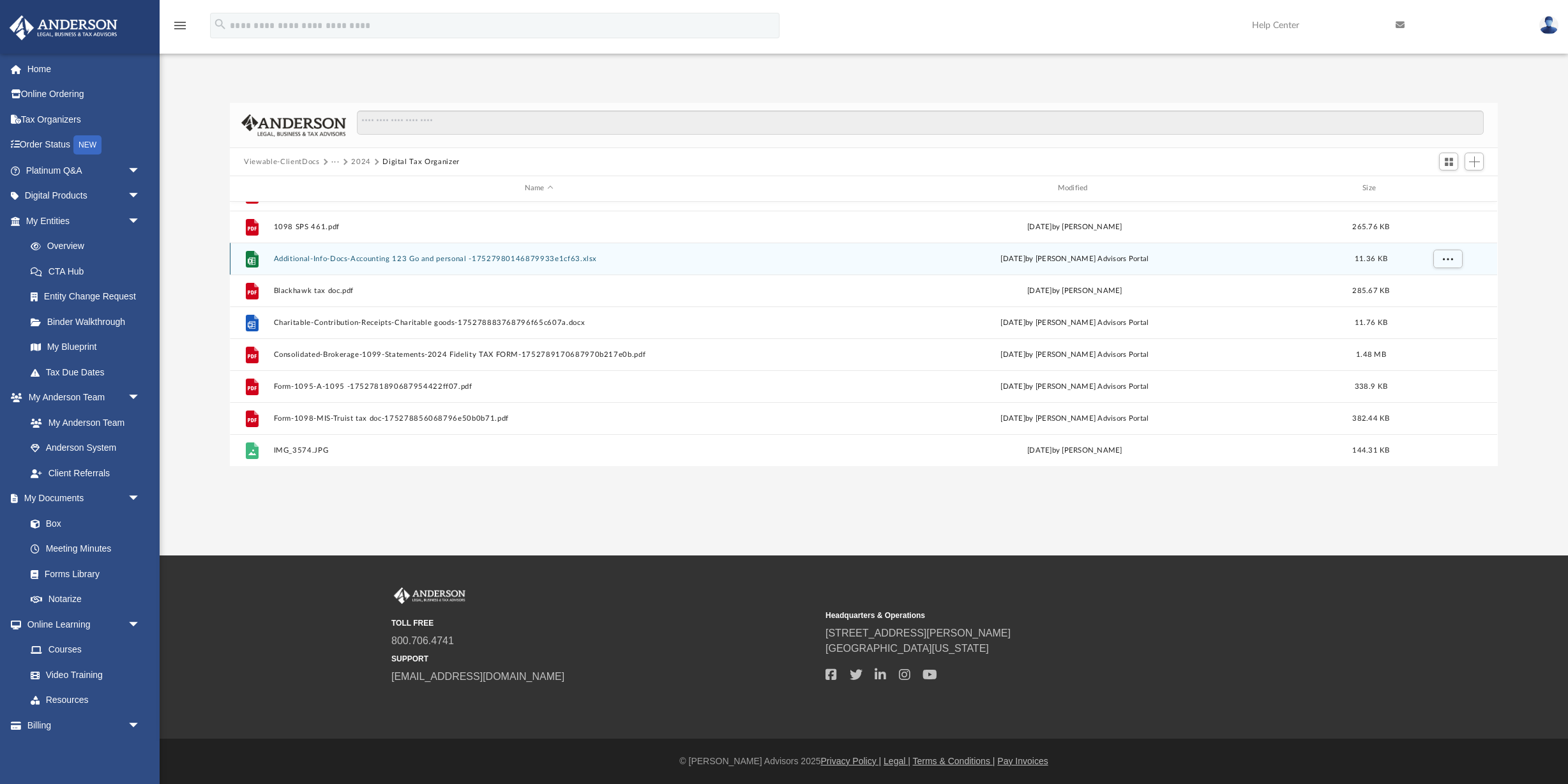
click at [438, 260] on button "Additional-Info-Docs-Accounting 123 Go and personal -17527980146879933e1cf63.xl…" at bounding box center [539, 258] width 530 height 8
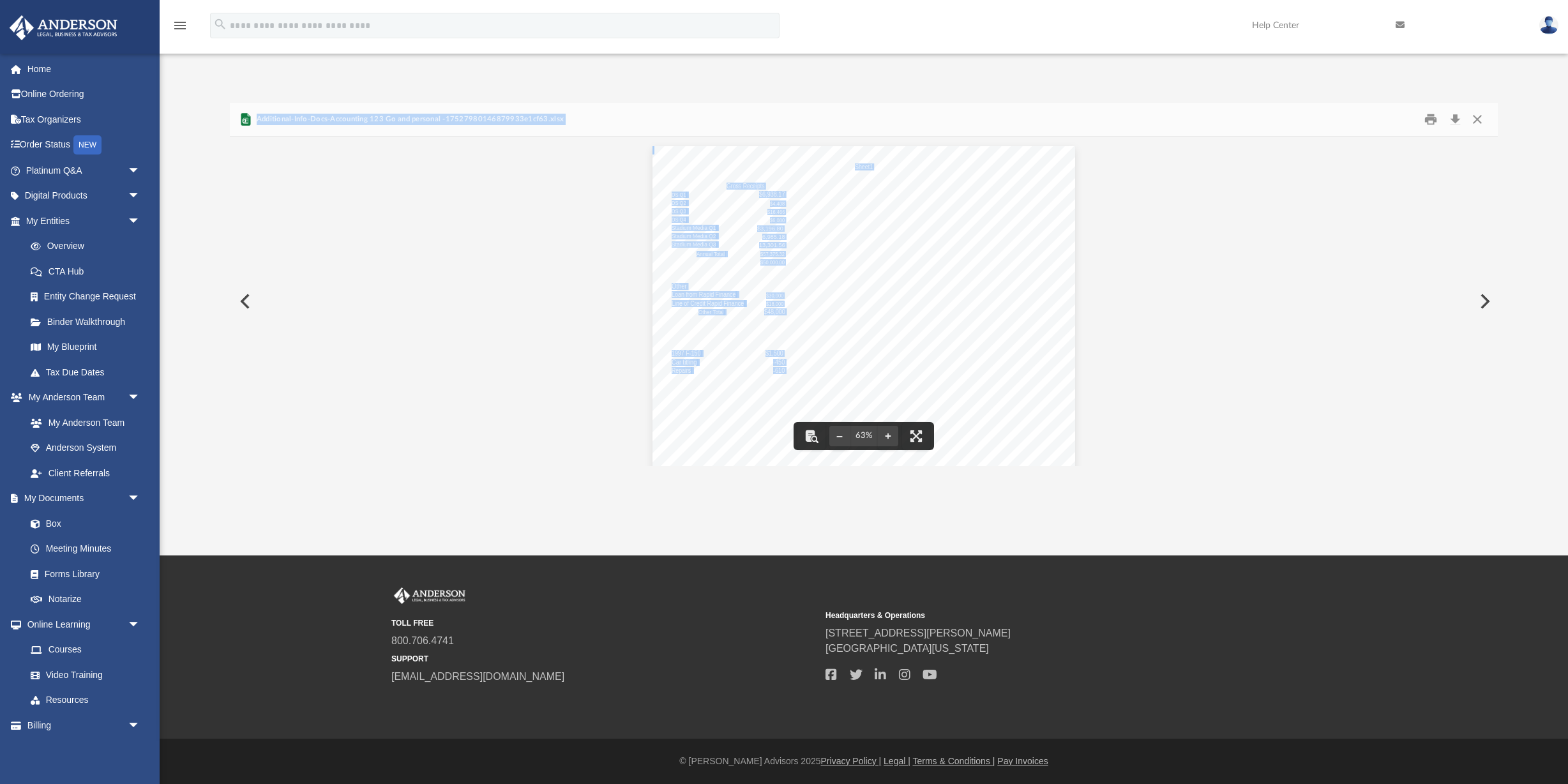
click at [242, 296] on button "Preview" at bounding box center [244, 301] width 28 height 36
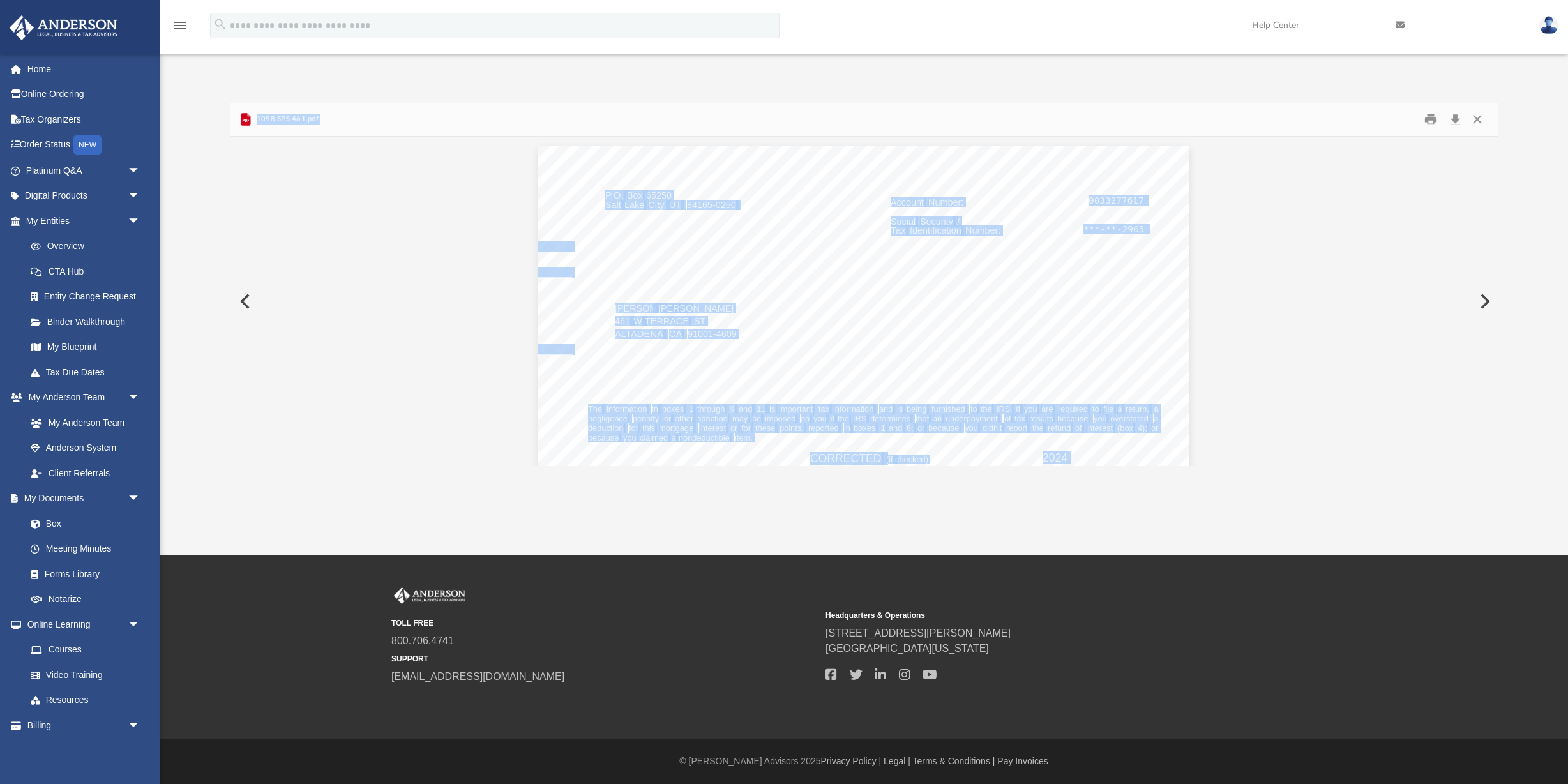
click at [240, 307] on button "Preview" at bounding box center [244, 301] width 28 height 36
click at [1477, 117] on button "Close" at bounding box center [1477, 120] width 23 height 19
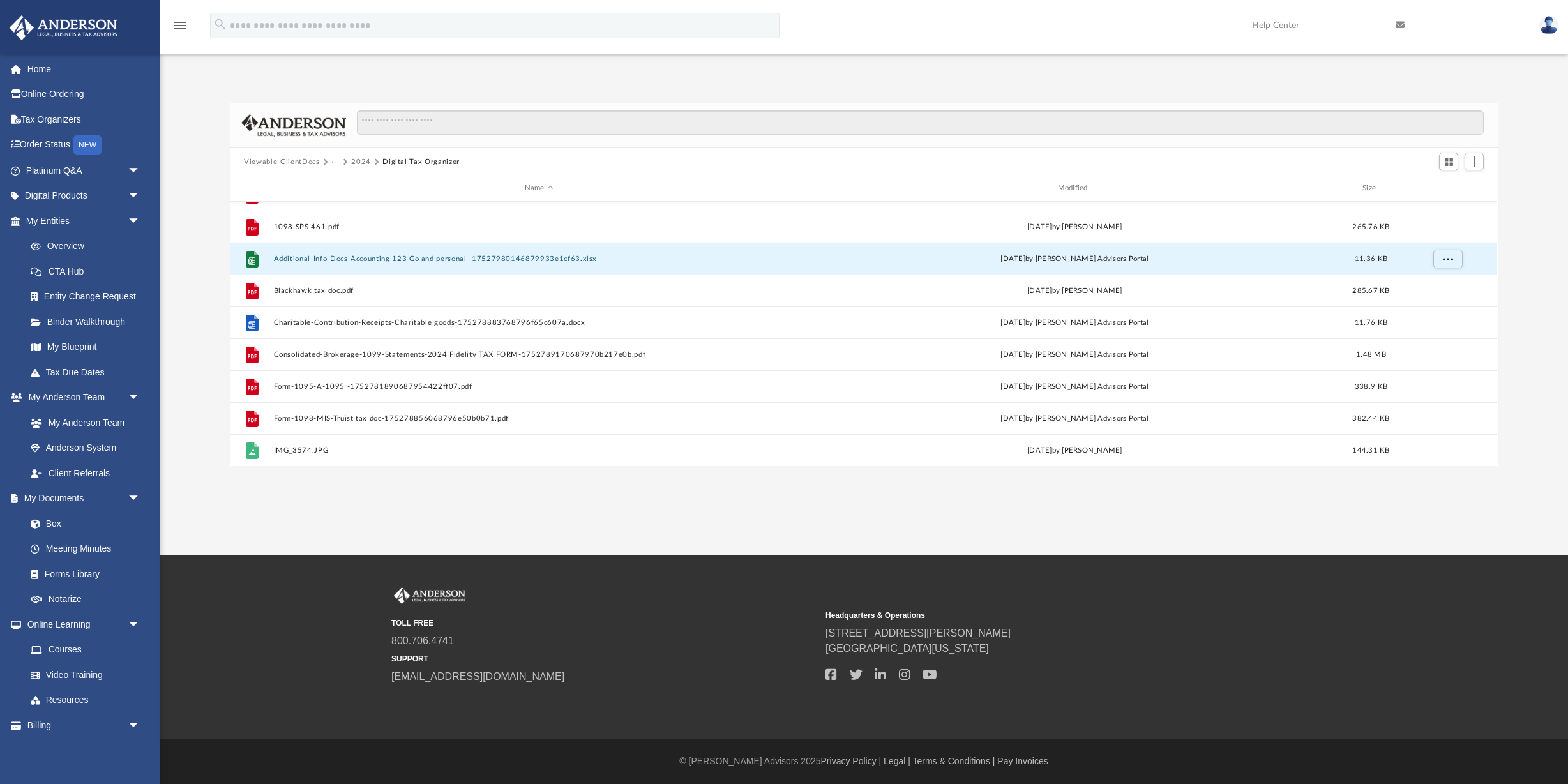
scroll to position [0, 0]
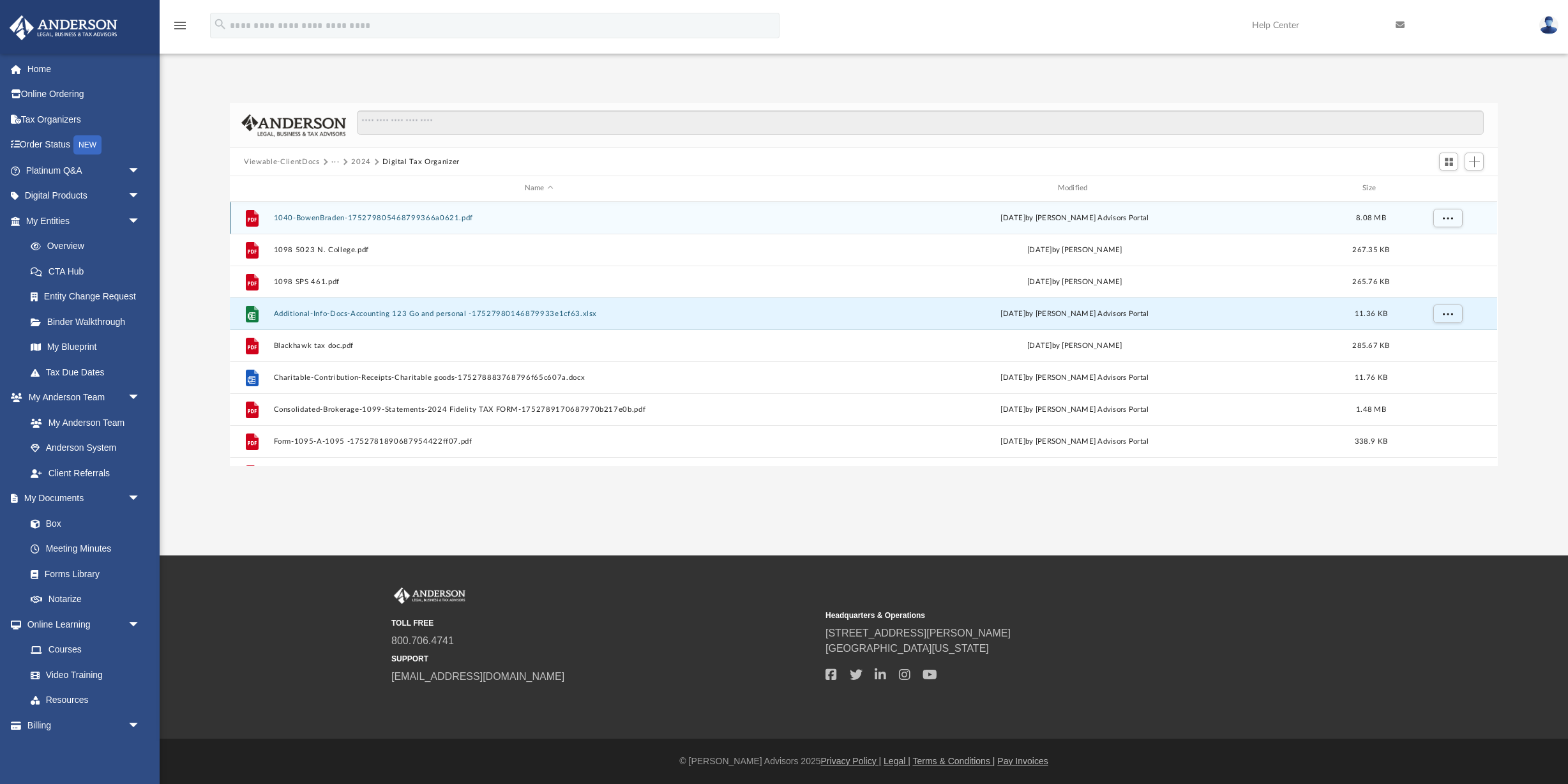
click at [392, 215] on button "1040-BowenBraden-175279805468799366a0621.pdf" at bounding box center [539, 218] width 530 height 8
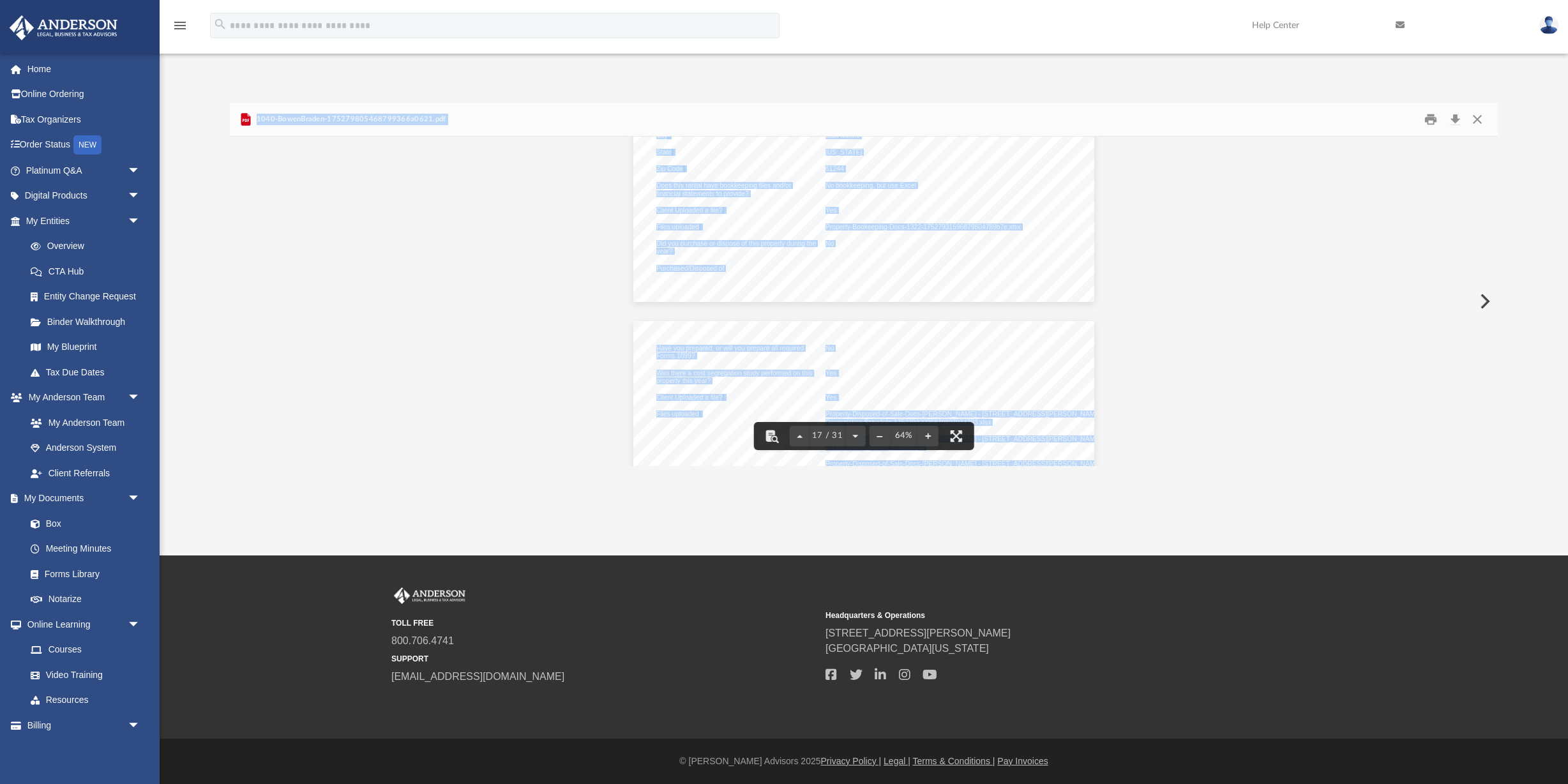
scroll to position [5698, 0]
click at [1477, 118] on button "Close" at bounding box center [1477, 120] width 23 height 19
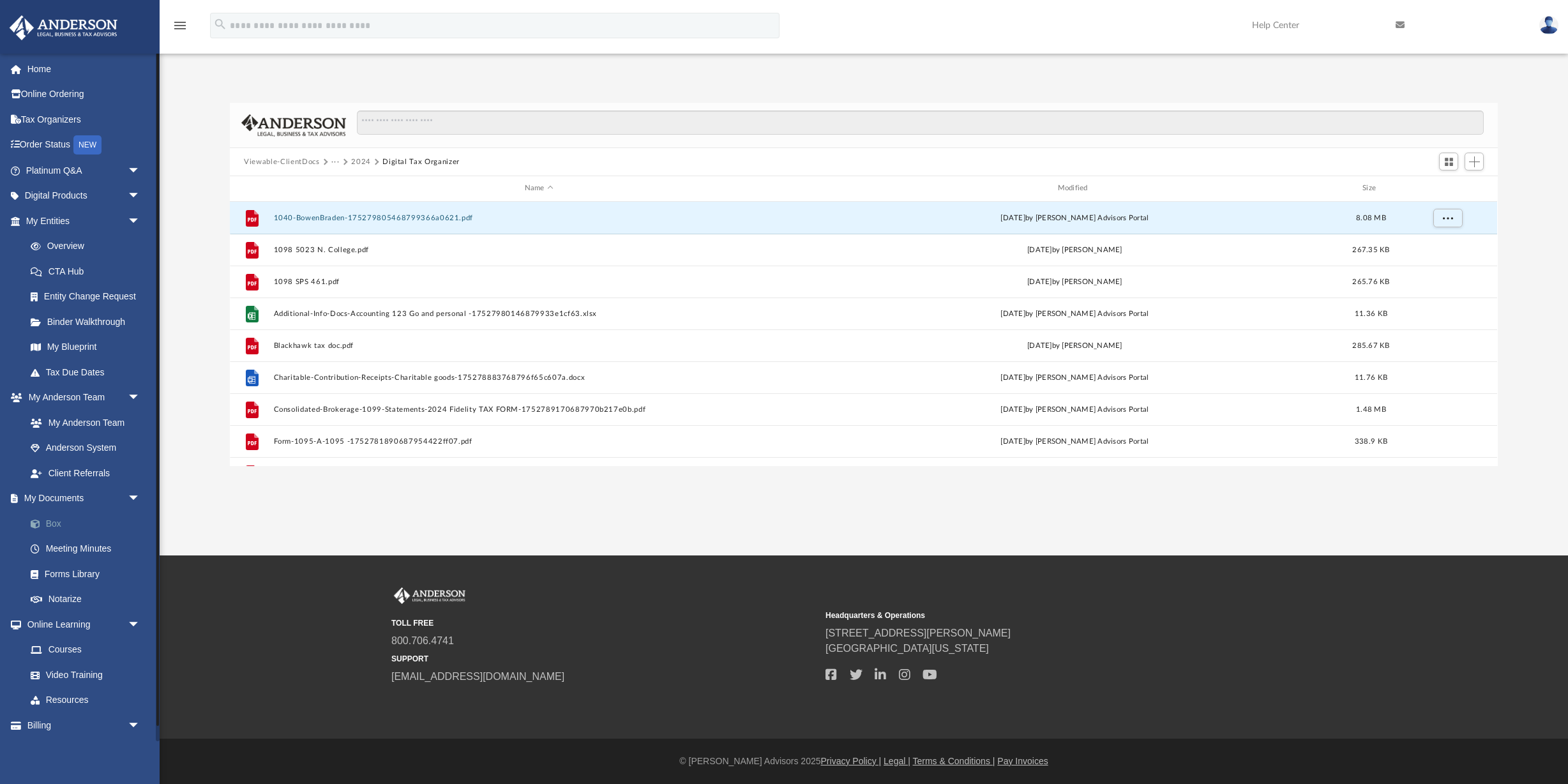
click at [51, 516] on link "Box" at bounding box center [88, 524] width 141 height 25
click at [53, 518] on link "Box" at bounding box center [88, 524] width 141 height 25
click at [77, 490] on link "My Documents arrow_drop_down" at bounding box center [84, 498] width 150 height 25
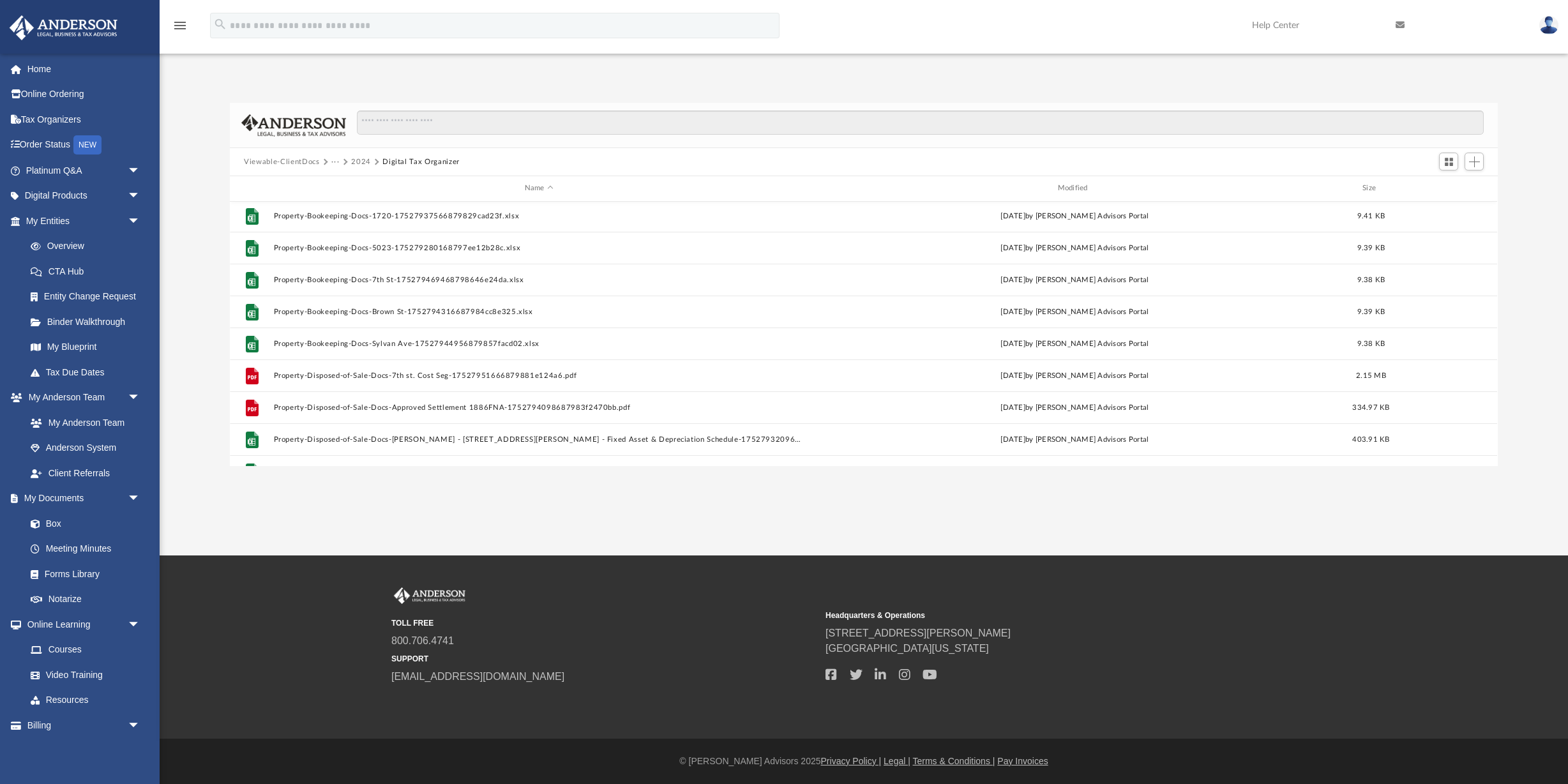
scroll to position [0, 0]
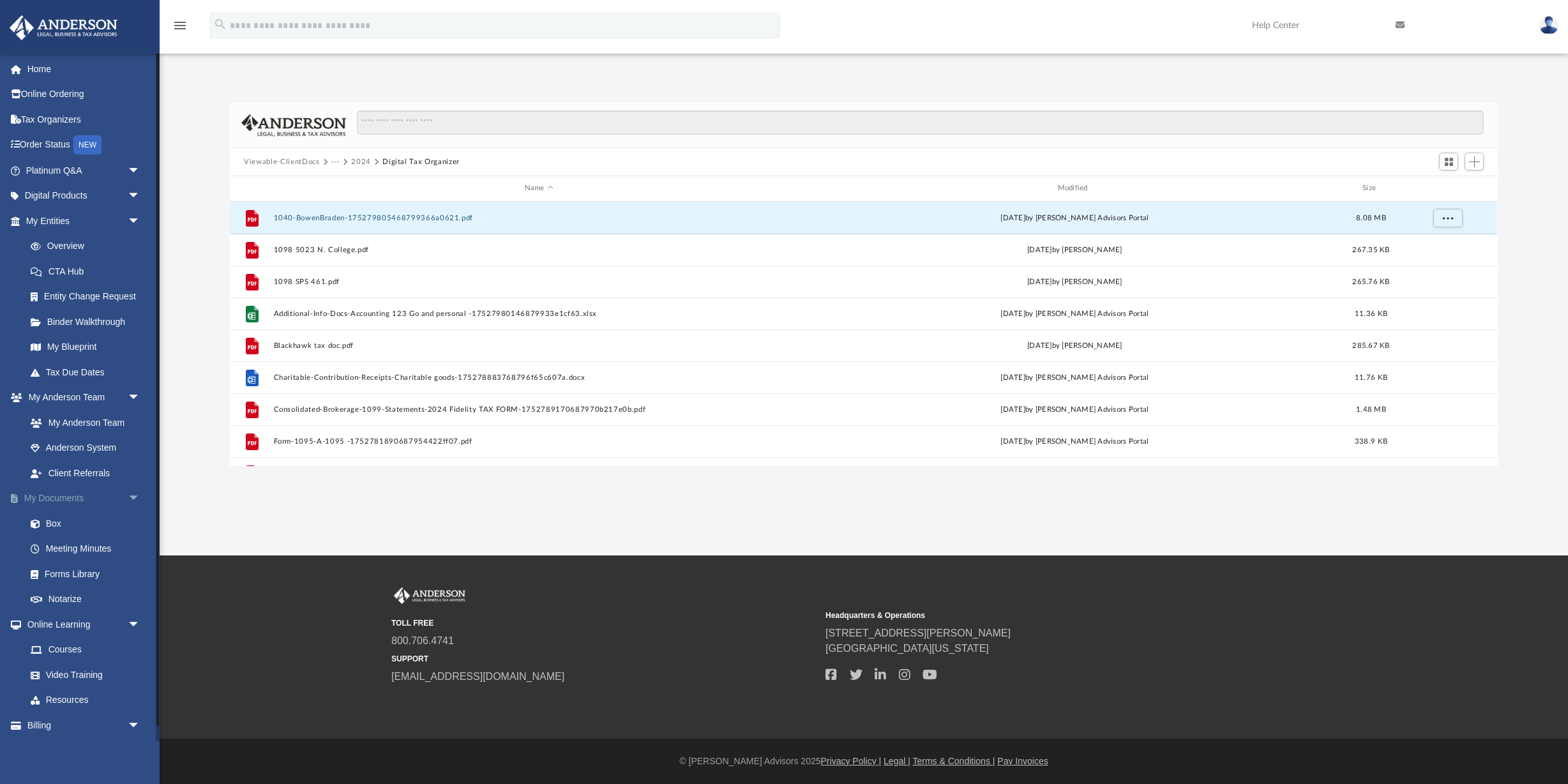
click at [132, 491] on span "arrow_drop_down" at bounding box center [141, 498] width 25 height 26
click at [132, 491] on span "arrow_drop_up" at bounding box center [141, 498] width 25 height 26
click at [57, 517] on link "Box" at bounding box center [88, 524] width 141 height 25
click at [47, 497] on link "My Documents arrow_drop_down" at bounding box center [84, 498] width 150 height 25
click at [129, 486] on span "arrow_drop_down" at bounding box center [141, 498] width 25 height 26
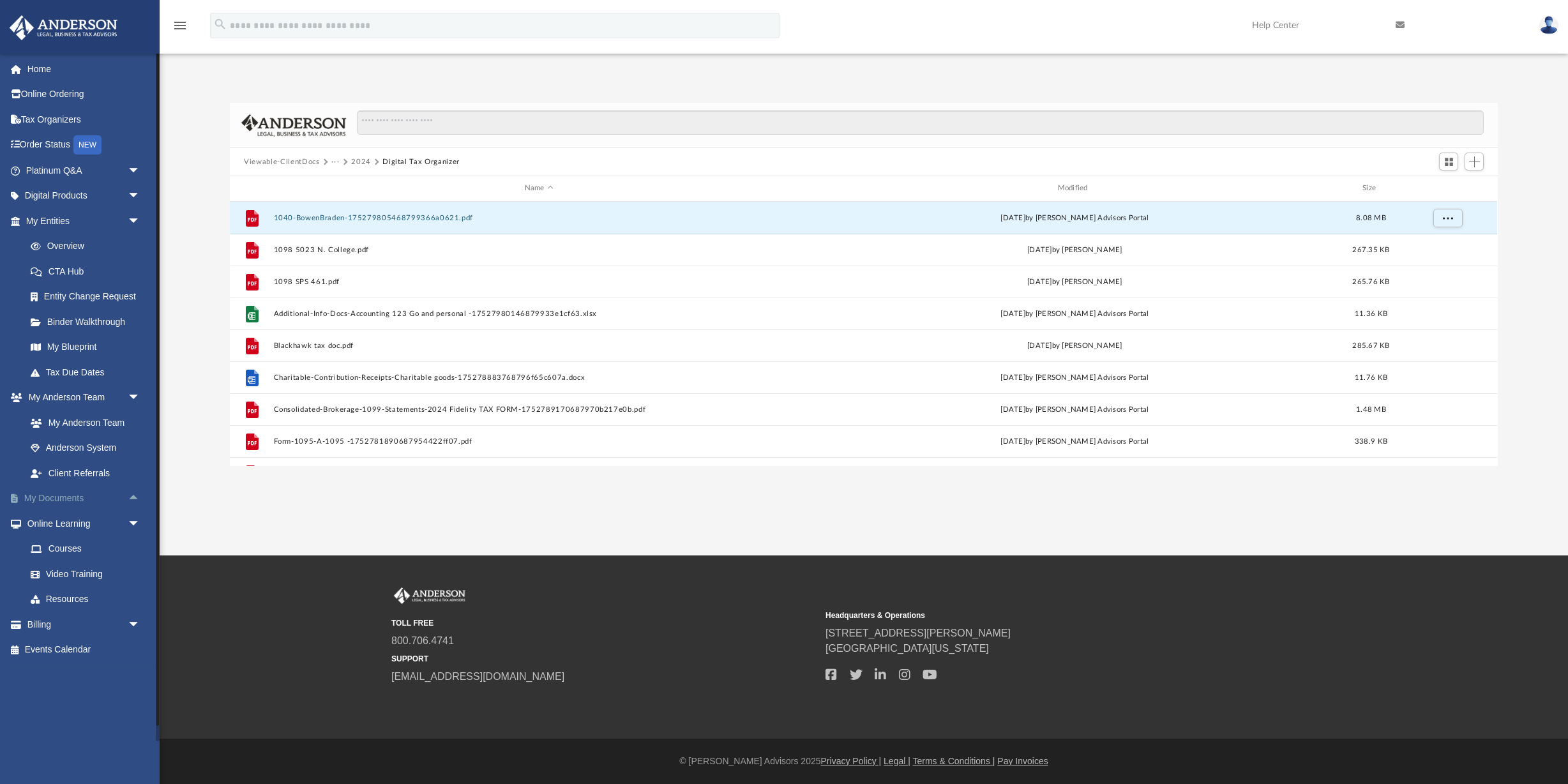
click at [129, 486] on span "arrow_drop_up" at bounding box center [141, 498] width 25 height 26
click at [79, 489] on link "My Documents arrow_drop_down" at bounding box center [84, 498] width 150 height 25
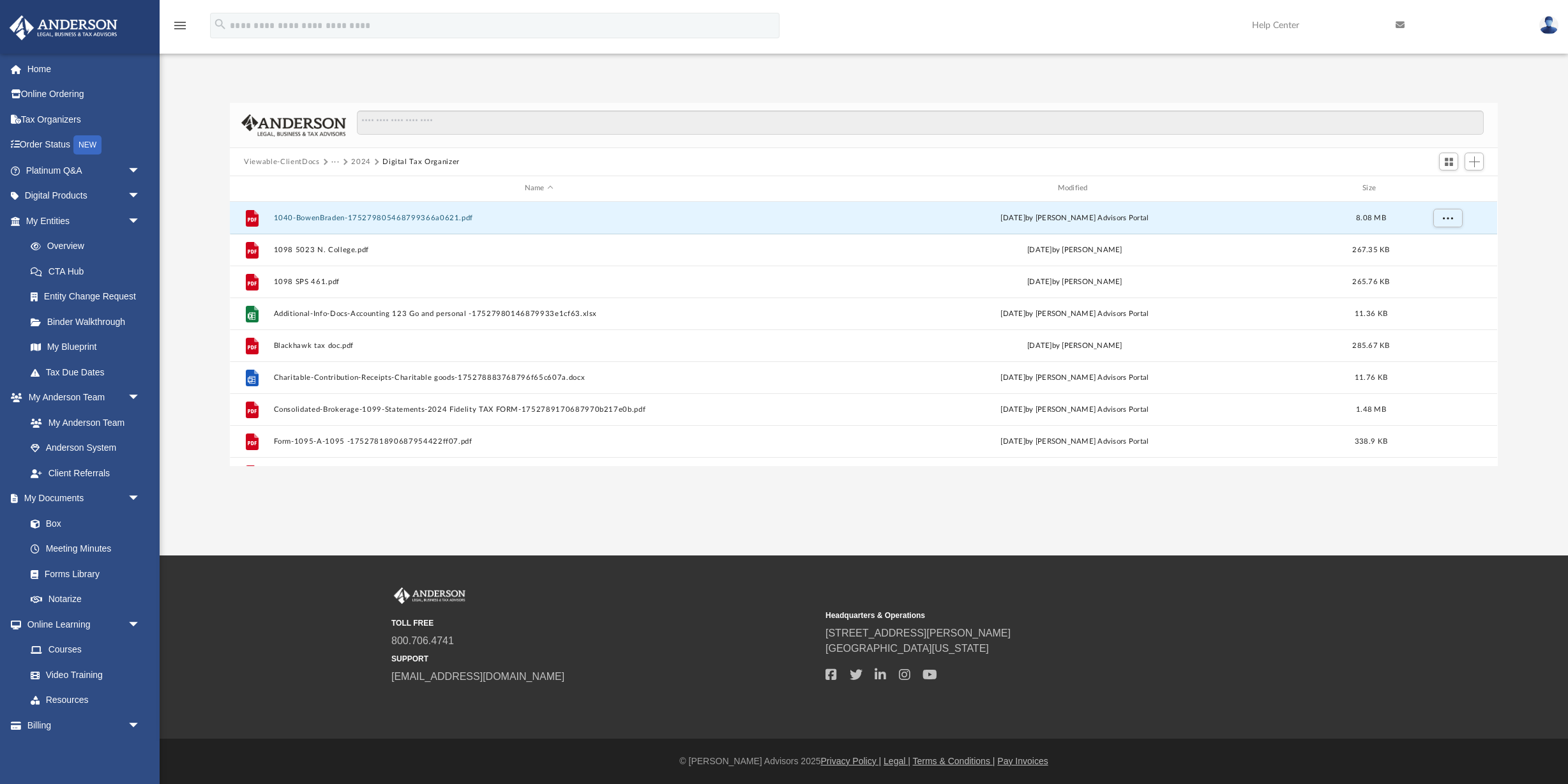
click at [285, 160] on button "Viewable-ClientDocs" at bounding box center [281, 162] width 76 height 11
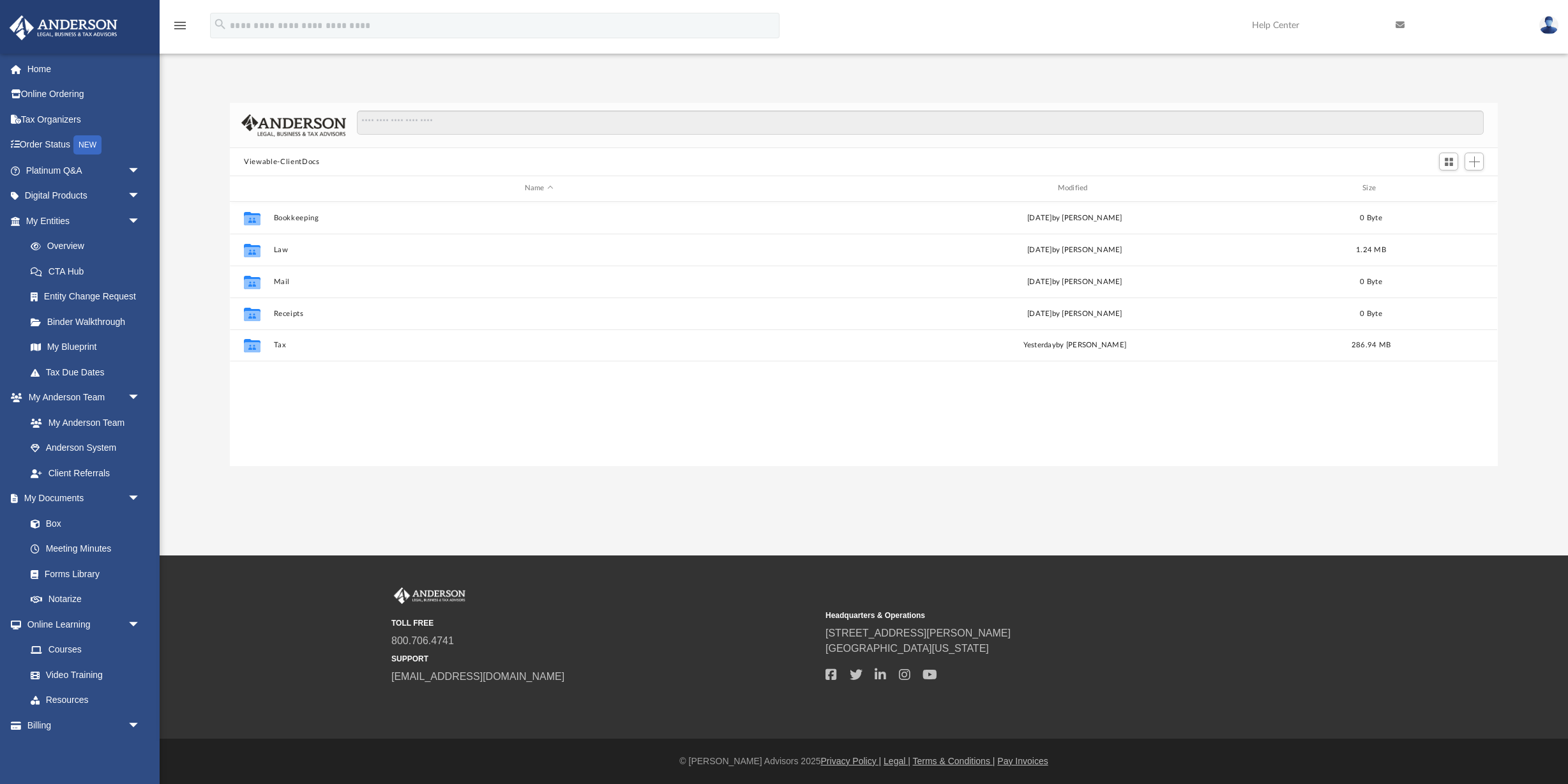
click at [285, 161] on button "Viewable-ClientDocs" at bounding box center [281, 162] width 76 height 11
click at [449, 168] on div "Viewable-ClientDocs" at bounding box center [863, 162] width 1267 height 28
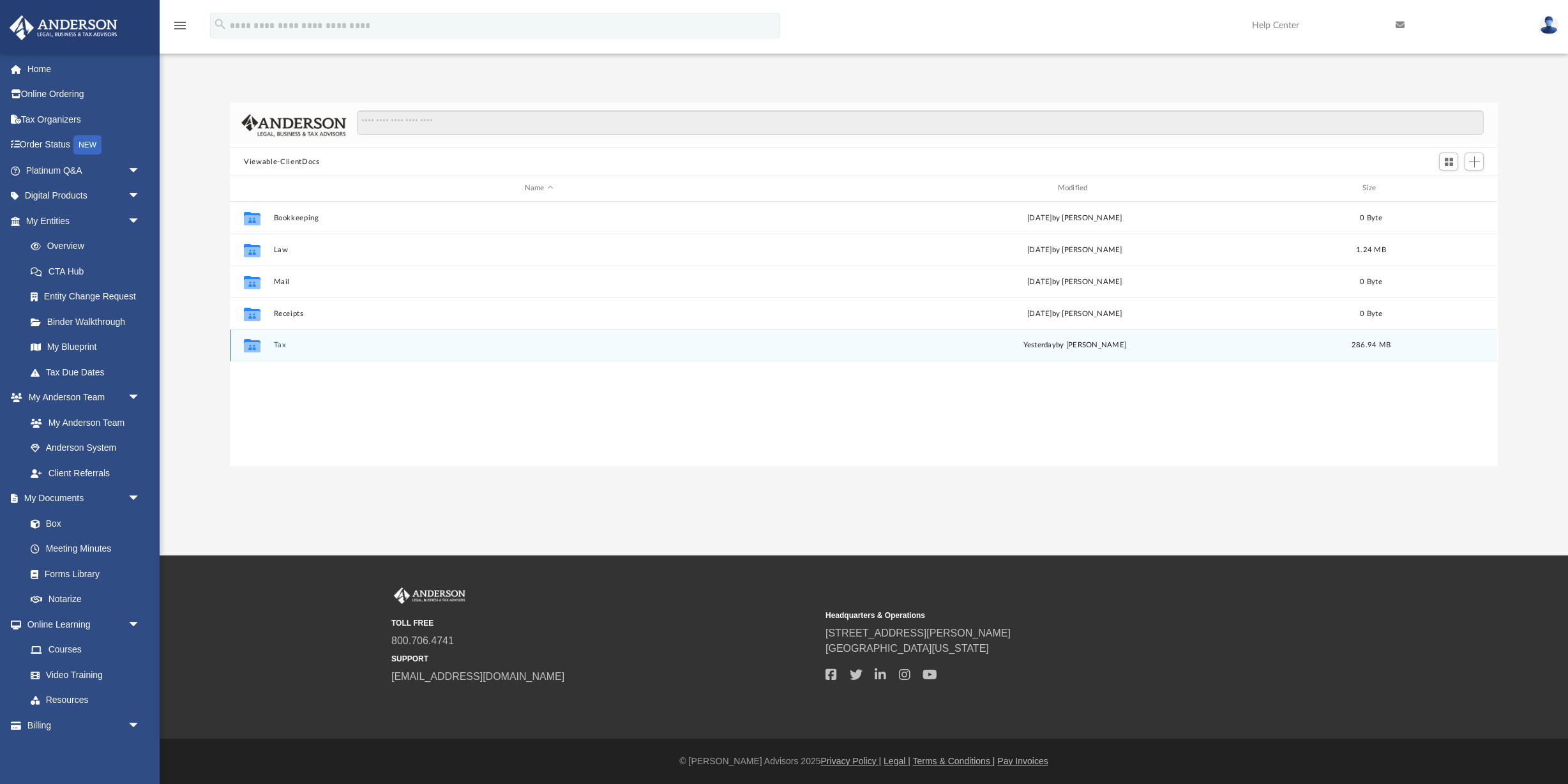
click at [275, 342] on button "Tax" at bounding box center [539, 345] width 530 height 8
